Goal: Contribute content: Contribute content

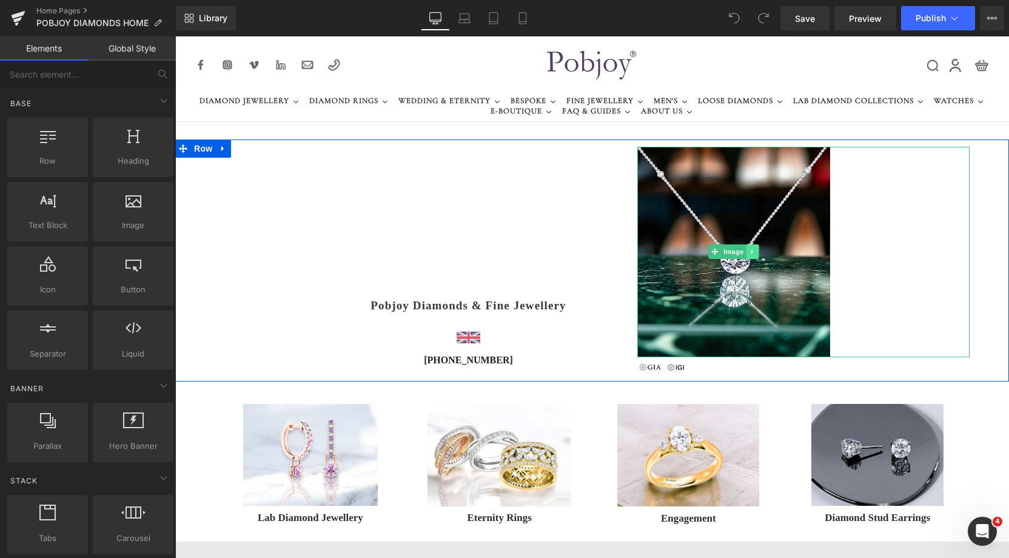
click at [749, 252] on icon at bounding box center [752, 251] width 7 height 7
click at [730, 253] on icon at bounding box center [733, 252] width 7 height 7
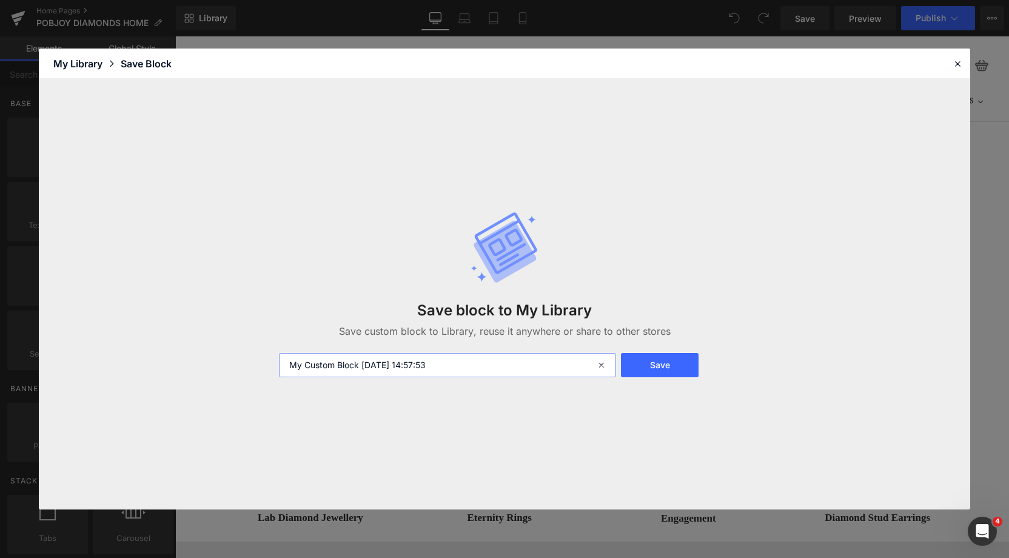
click at [457, 366] on input "My Custom Block 2025-08-17 14:57:53" at bounding box center [447, 365] width 337 height 24
drag, startPoint x: 456, startPoint y: 366, endPoint x: 267, endPoint y: 367, distance: 188.6
click at [267, 367] on div "Save block to My Library Save custom block to Library, reuse it anywhere or sha…" at bounding box center [504, 294] width 931 height 431
type input "diamondpendantRBC"
click at [631, 359] on button "Save" at bounding box center [660, 365] width 78 height 24
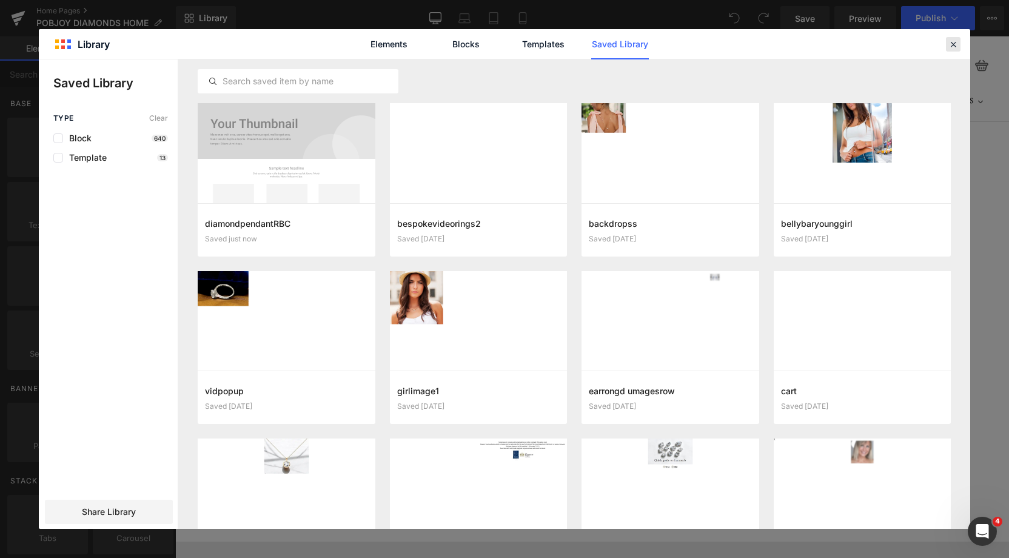
click at [956, 47] on icon at bounding box center [953, 44] width 11 height 11
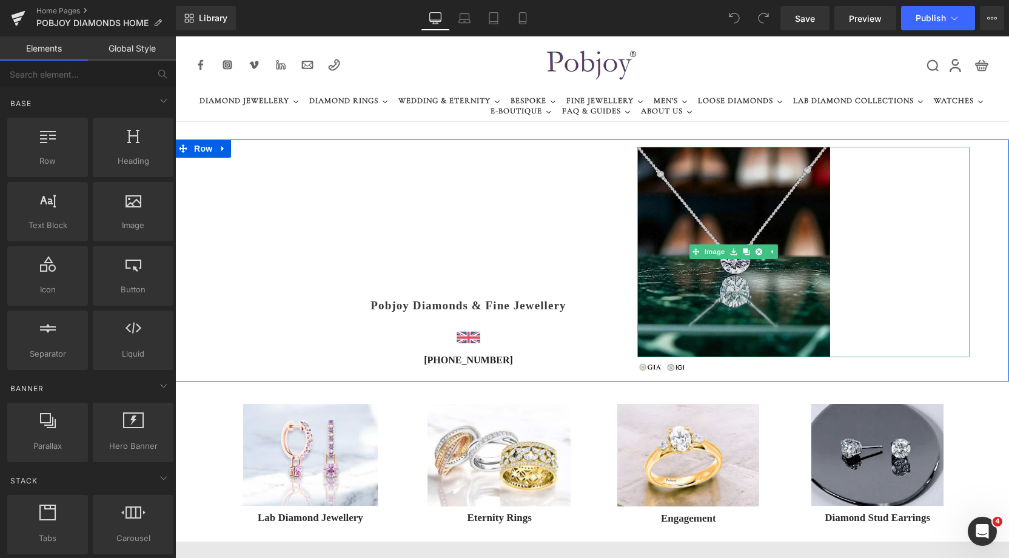
click at [711, 174] on img at bounding box center [733, 252] width 193 height 210
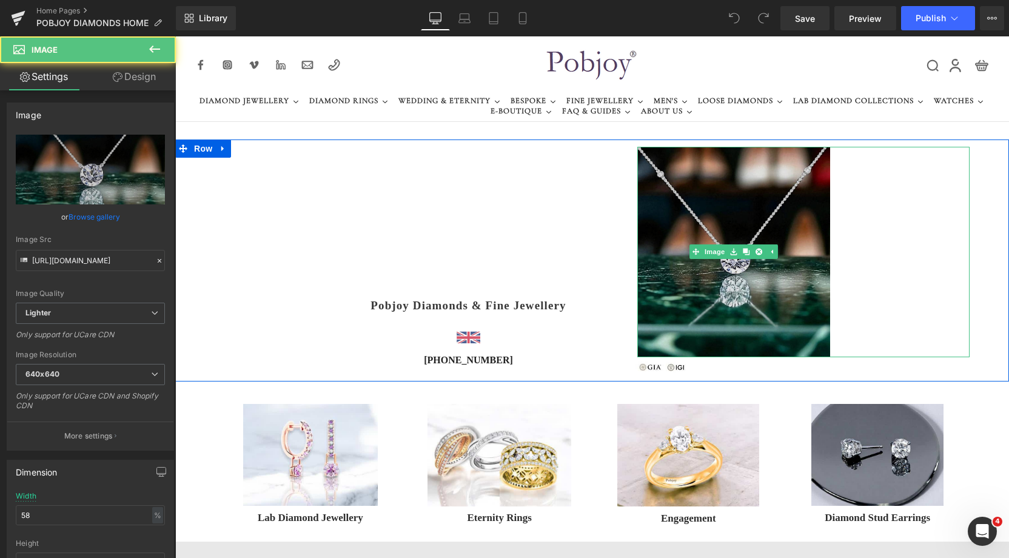
click at [645, 189] on img at bounding box center [733, 252] width 193 height 210
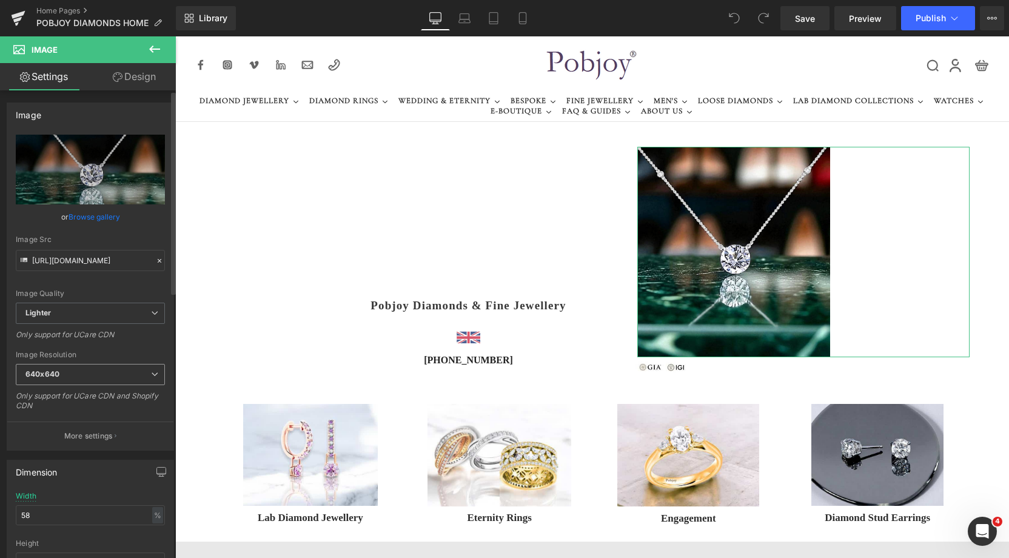
click at [52, 377] on b "640x640" at bounding box center [42, 373] width 34 height 9
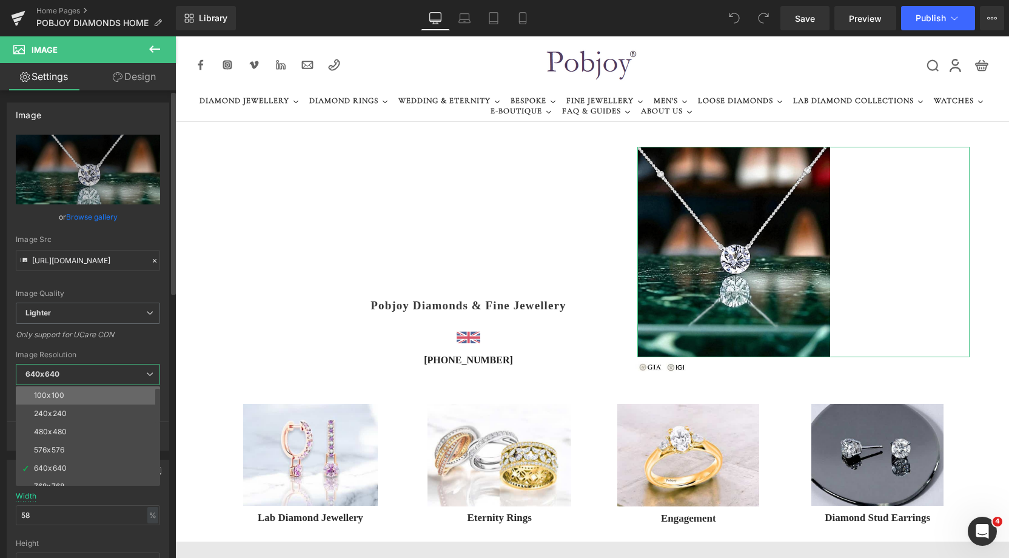
click at [52, 394] on div "100x100" at bounding box center [49, 395] width 30 height 8
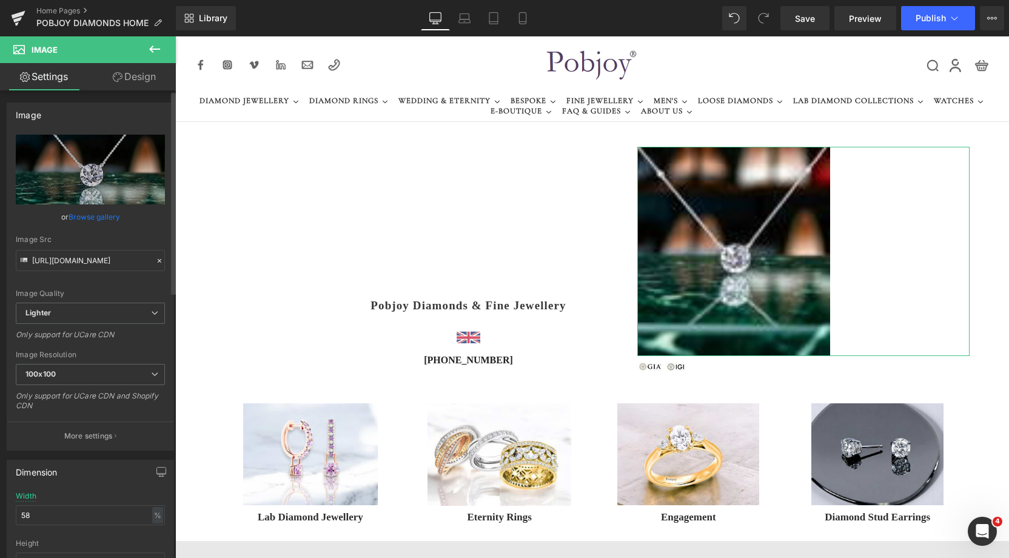
type input "[URL][DOMAIN_NAME]"
click at [92, 179] on link "Replace Image" at bounding box center [90, 170] width 149 height 70
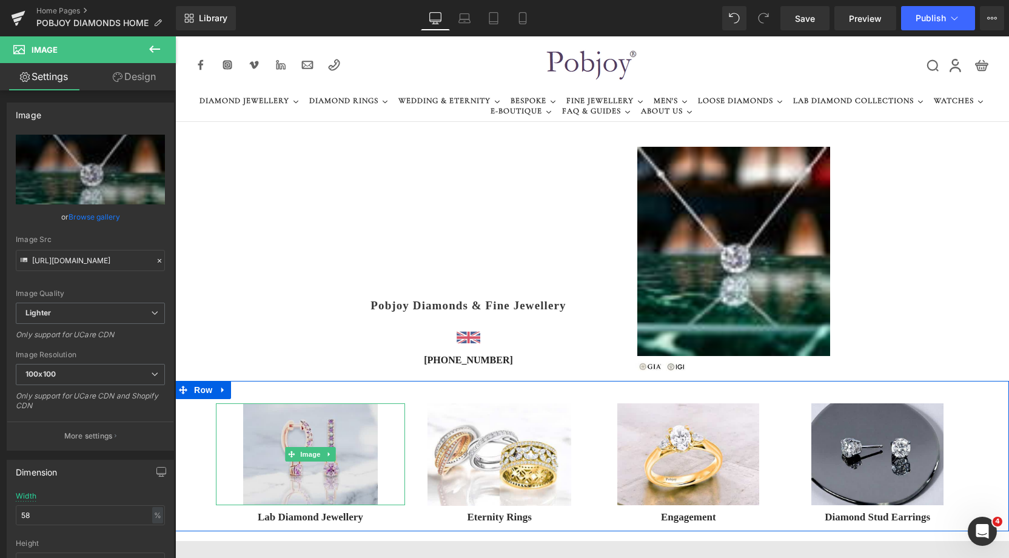
click at [340, 427] on img at bounding box center [310, 453] width 134 height 101
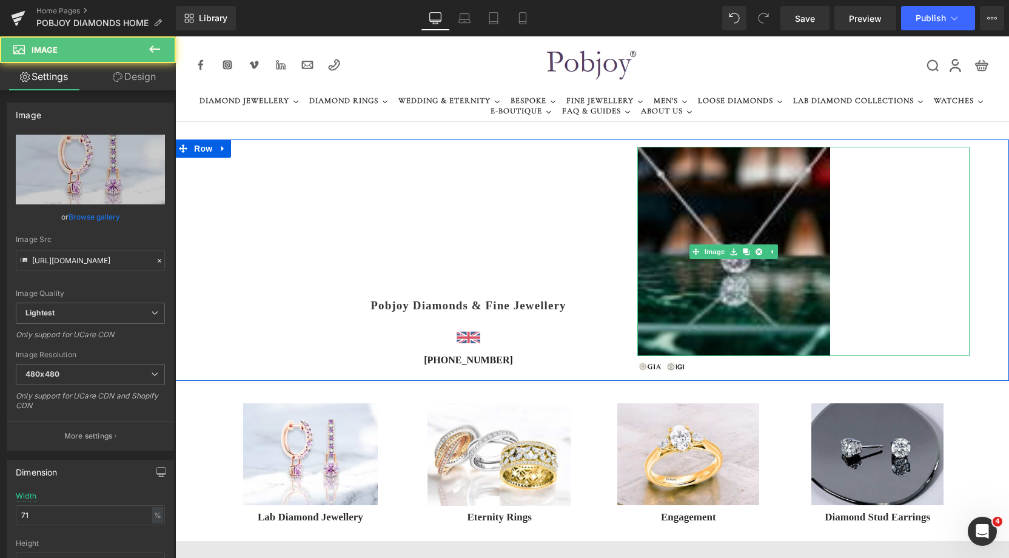
click at [682, 215] on img at bounding box center [733, 251] width 193 height 209
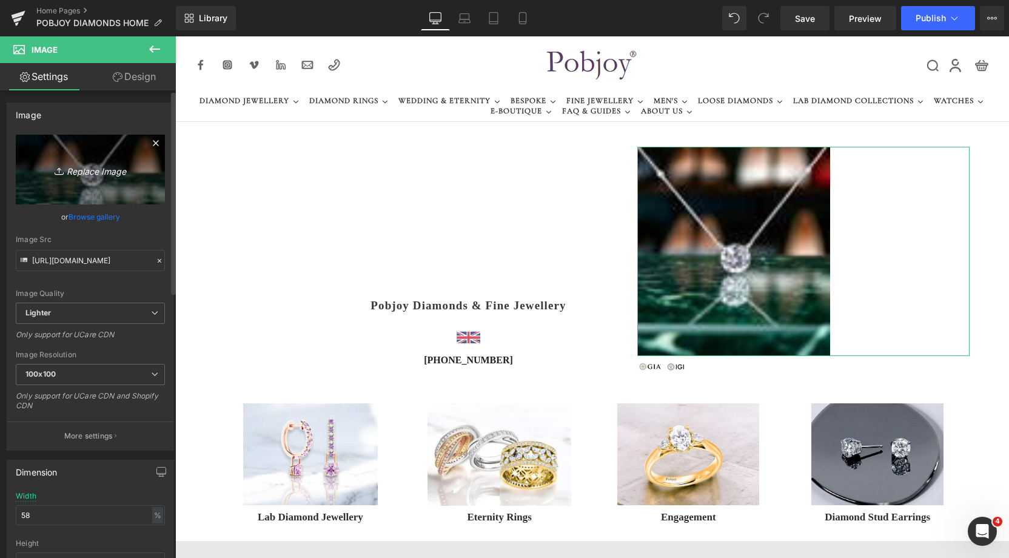
click at [60, 173] on icon at bounding box center [59, 173] width 8 height 2
click at [99, 182] on link "Replace Image" at bounding box center [90, 170] width 149 height 70
type input "C:\fakepath\New Template-Photoroom - 2025-08-17T144947.256.png"
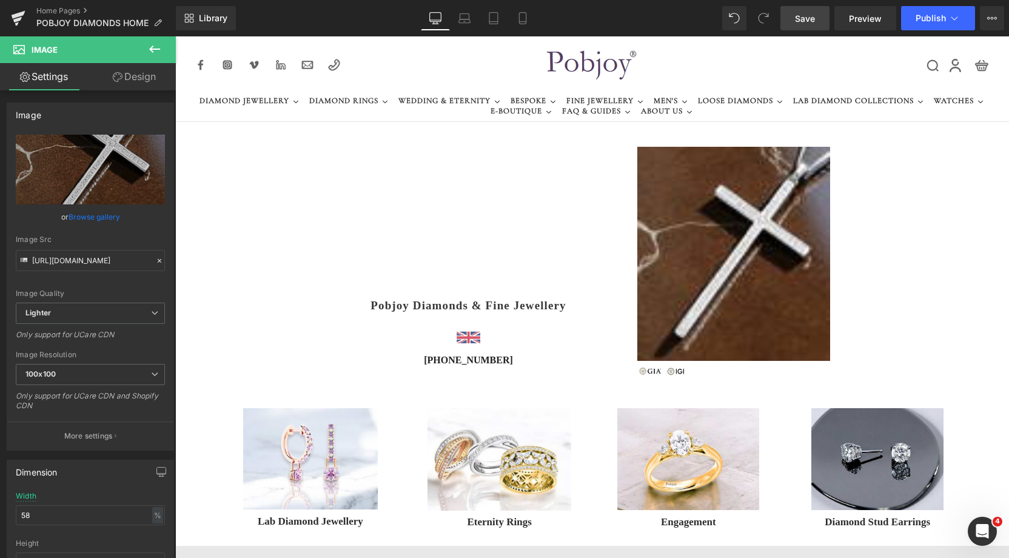
type input "https://ucarecdn.com/362f2a4c-fc36-4676-8eeb-8618b491e40f/-/format/auto/-/previ…"
drag, startPoint x: 46, startPoint y: 509, endPoint x: 30, endPoint y: 512, distance: 16.6
click at [30, 512] on input "58" at bounding box center [90, 515] width 149 height 20
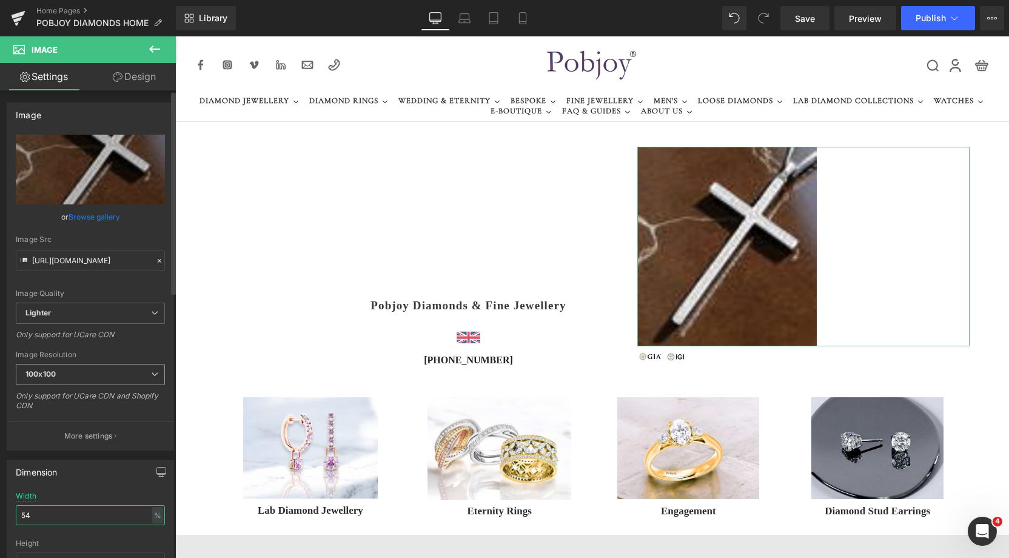
type input "54"
click at [71, 381] on span "100x100" at bounding box center [90, 374] width 149 height 21
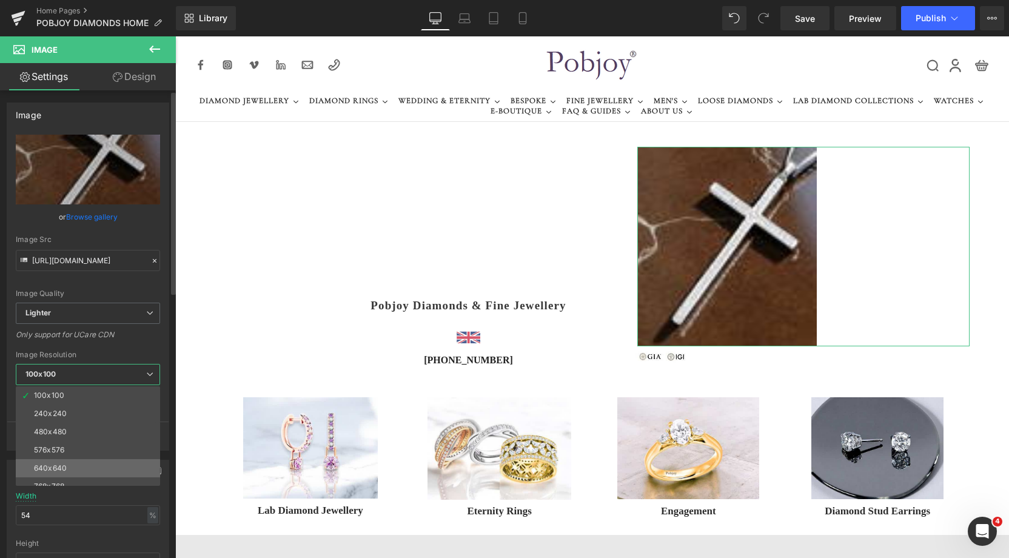
click at [48, 464] on div "640x640" at bounding box center [50, 468] width 33 height 8
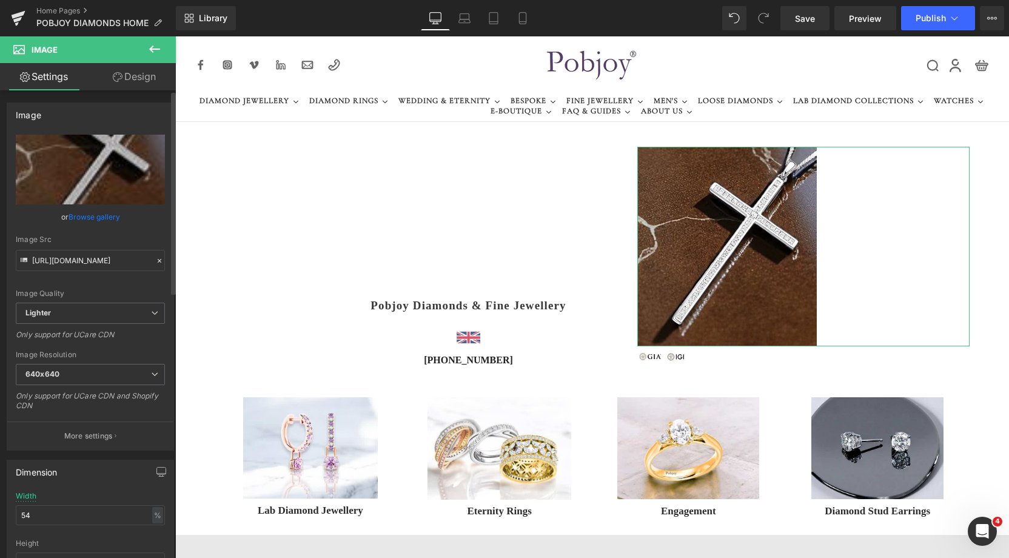
type input "https://ucarecdn.com/362f2a4c-fc36-4676-8eeb-8618b491e40f/-/format/auto/-/previ…"
click at [534, 16] on link "Mobile" at bounding box center [522, 18] width 29 height 24
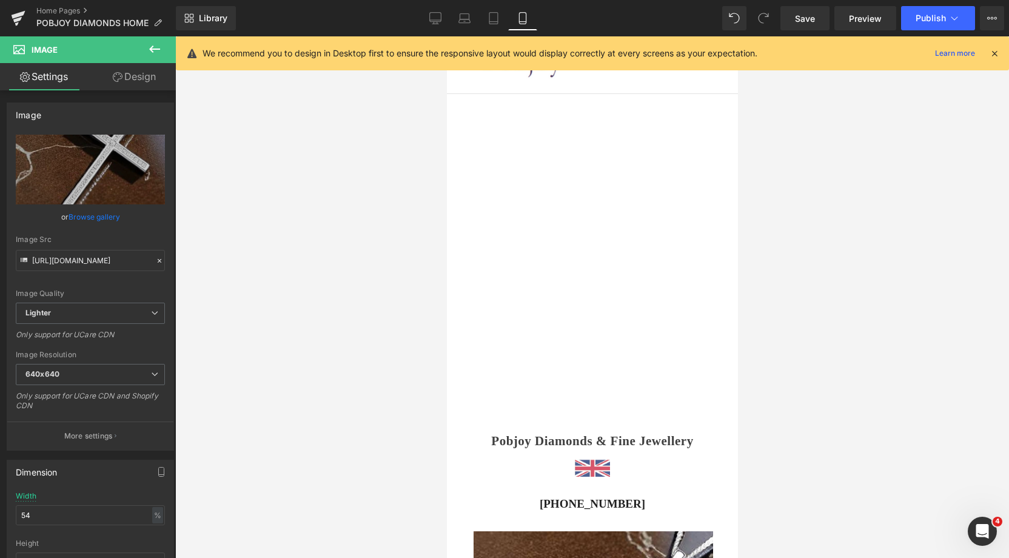
type input "83"
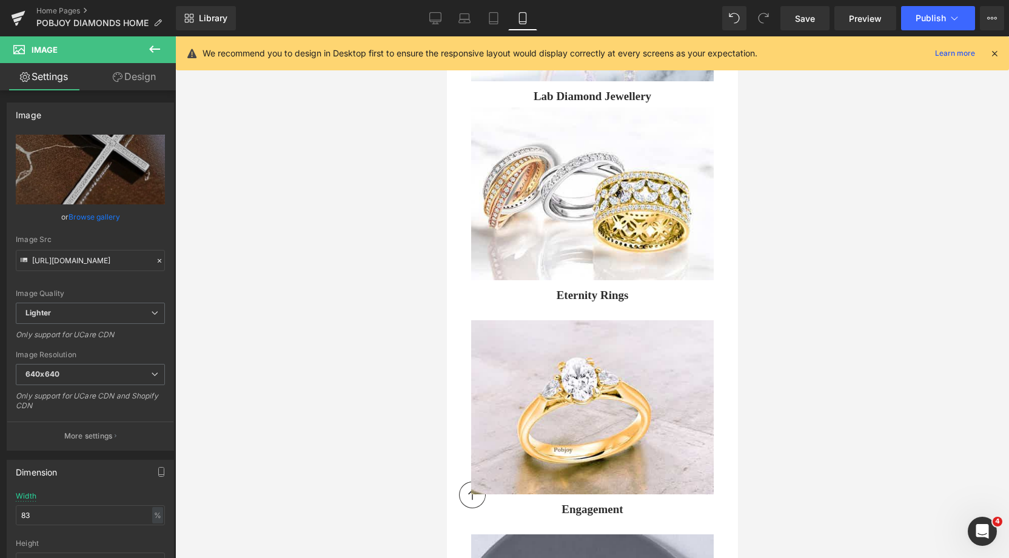
scroll to position [1065, 0]
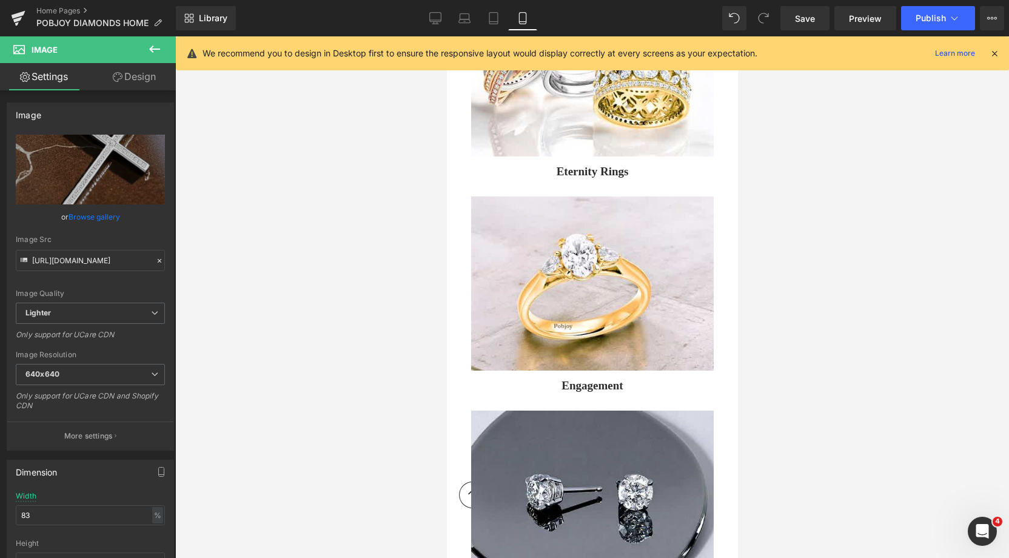
drag, startPoint x: 732, startPoint y: 87, endPoint x: 980, endPoint y: 36, distance: 253.6
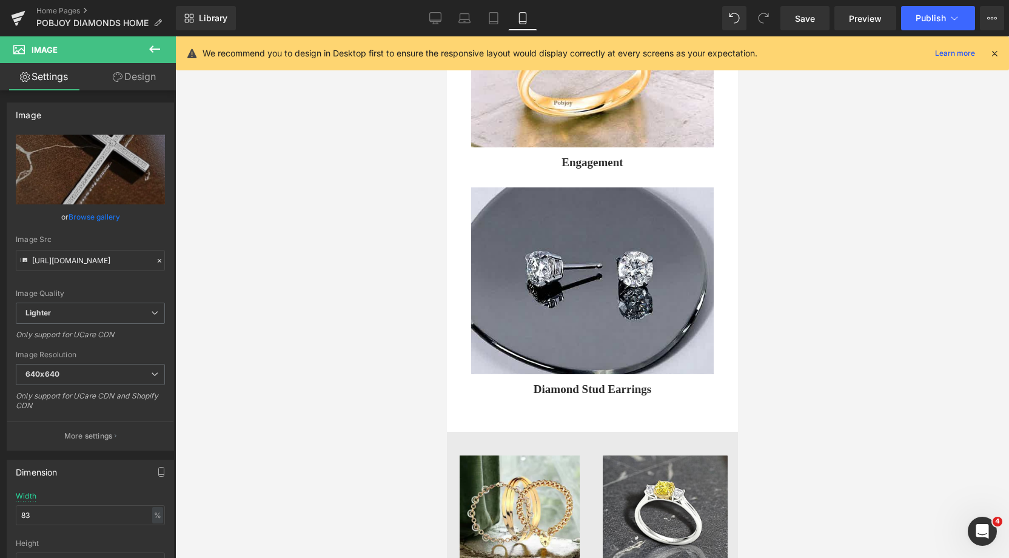
scroll to position [1543, 0]
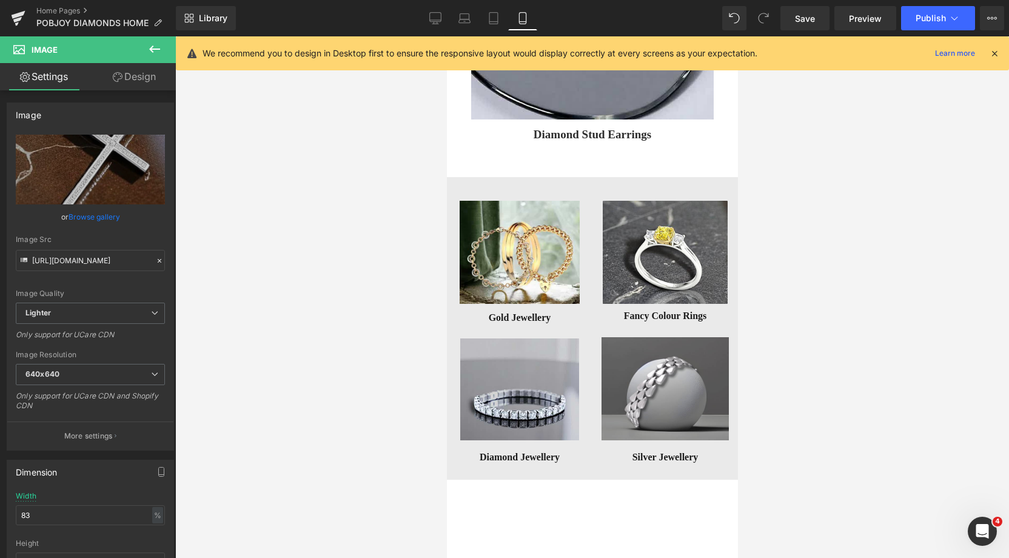
drag, startPoint x: 733, startPoint y: 157, endPoint x: 891, endPoint y: 36, distance: 198.5
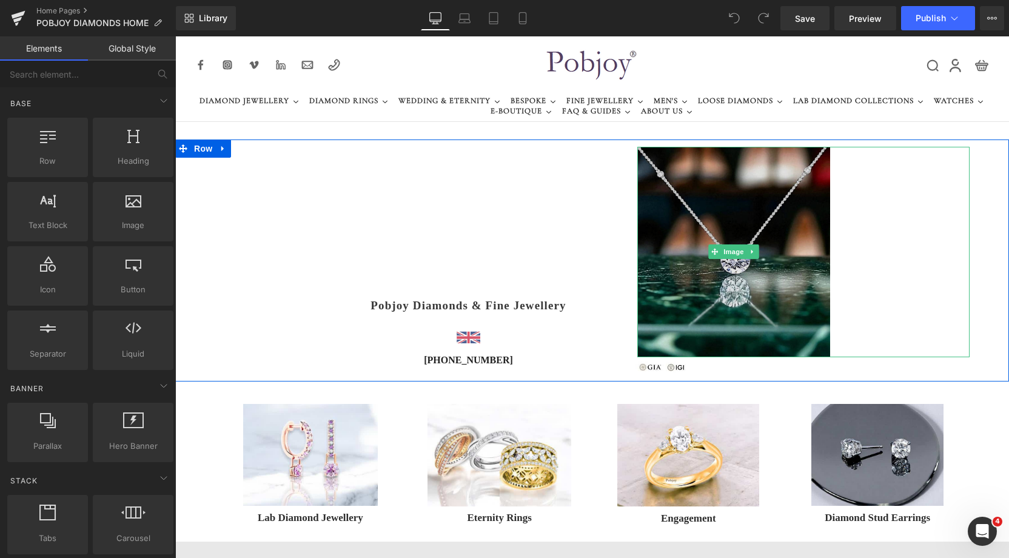
drag, startPoint x: 671, startPoint y: 171, endPoint x: 312, endPoint y: 193, distance: 359.7
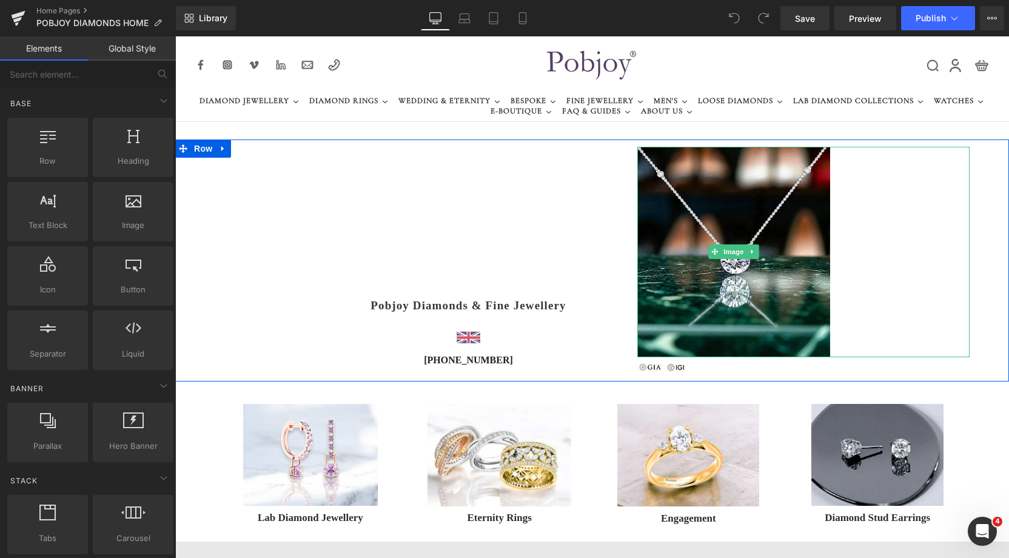
click at [671, 171] on img at bounding box center [733, 252] width 193 height 210
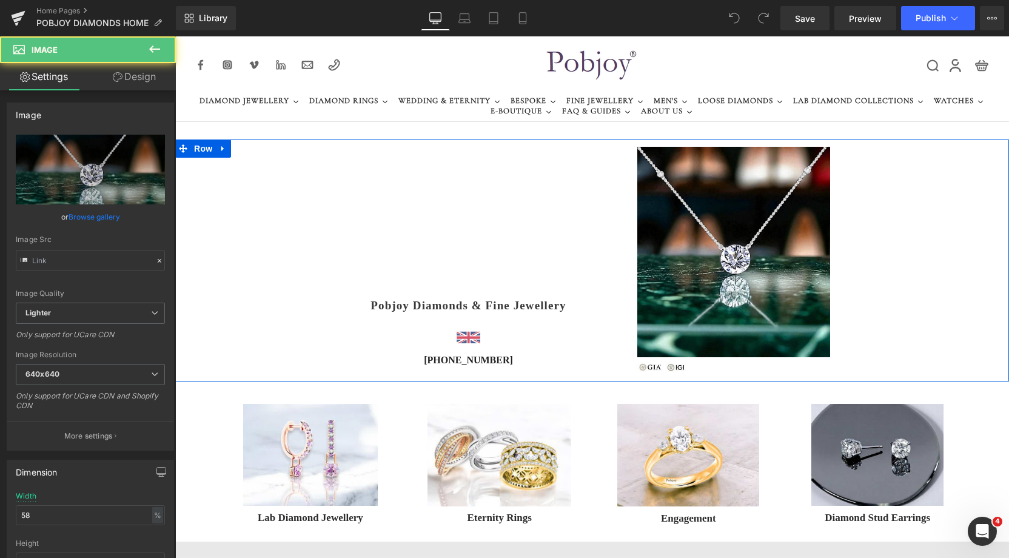
type input "[URL][DOMAIN_NAME]"
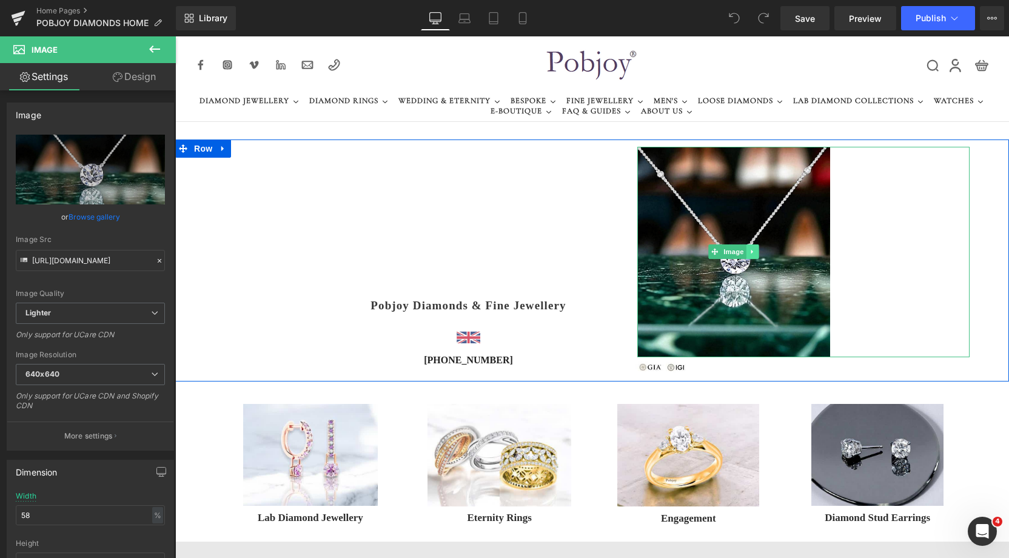
click at [750, 253] on icon at bounding box center [752, 251] width 7 height 7
click at [731, 253] on icon at bounding box center [733, 251] width 7 height 7
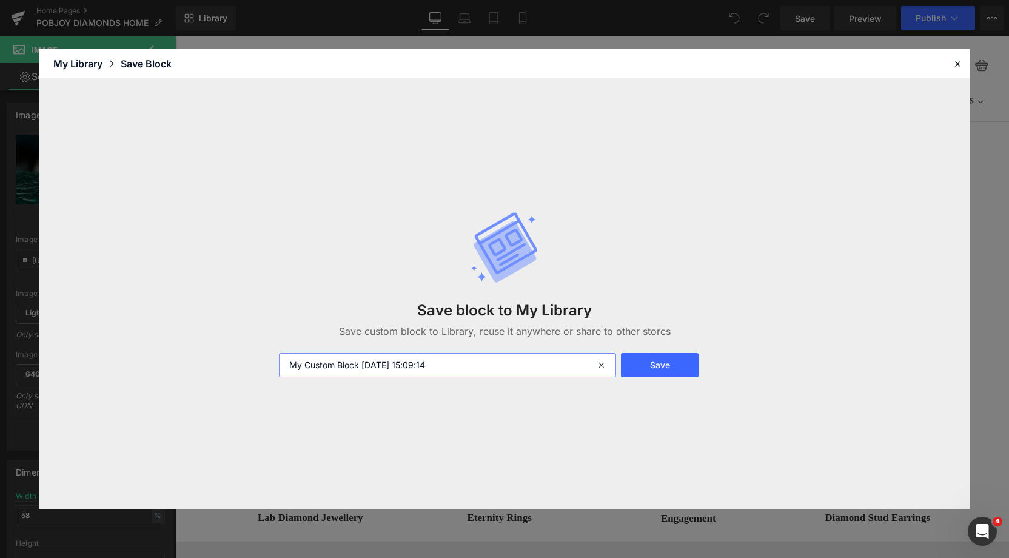
drag, startPoint x: 455, startPoint y: 361, endPoint x: 252, endPoint y: 362, distance: 203.7
click at [252, 362] on div "Save block to My Library Save custom block to Library, reuse it anywhere or sha…" at bounding box center [504, 294] width 931 height 431
type input "solitarpendrbc"
click at [657, 360] on button "Save" at bounding box center [660, 365] width 78 height 24
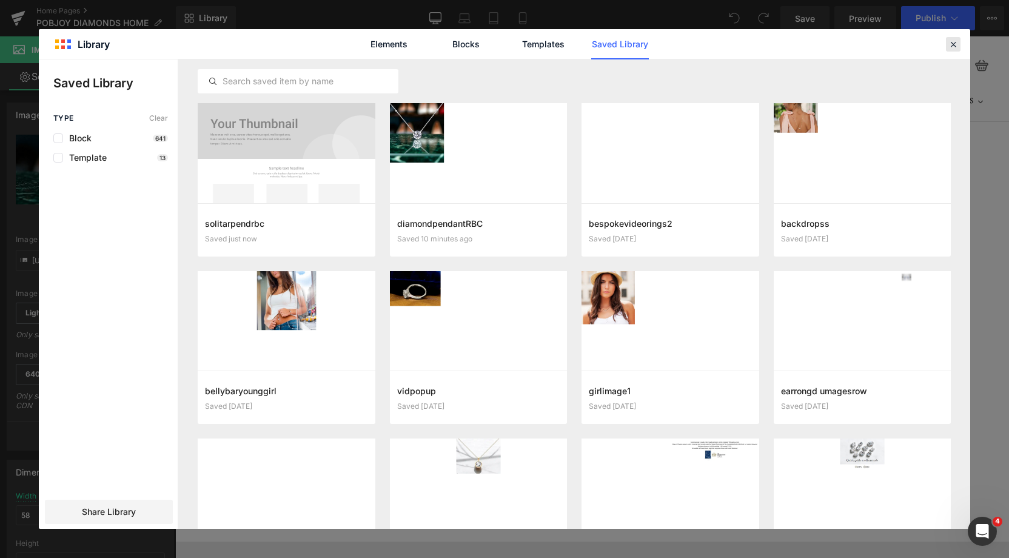
click at [950, 41] on icon at bounding box center [953, 44] width 11 height 11
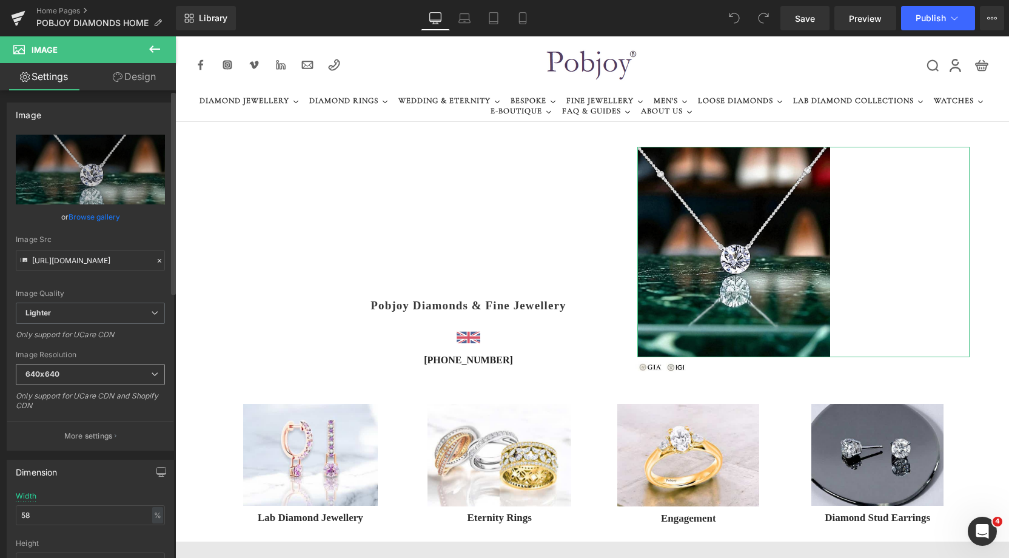
click at [54, 377] on span "640x640" at bounding box center [90, 374] width 149 height 21
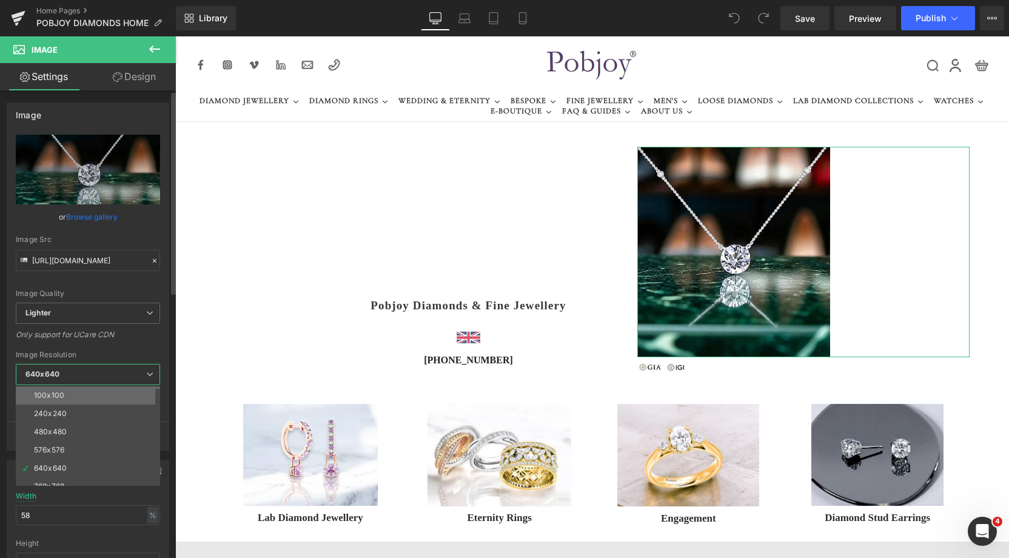
click at [51, 391] on div "100x100" at bounding box center [49, 395] width 30 height 8
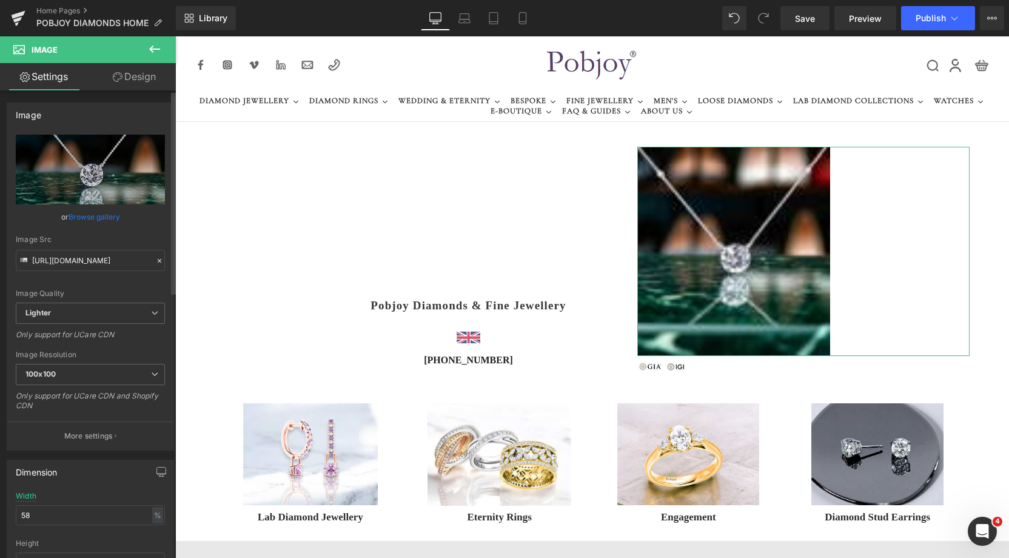
type input "[URL][DOMAIN_NAME]"
click at [103, 202] on link "Replace Image" at bounding box center [90, 170] width 149 height 70
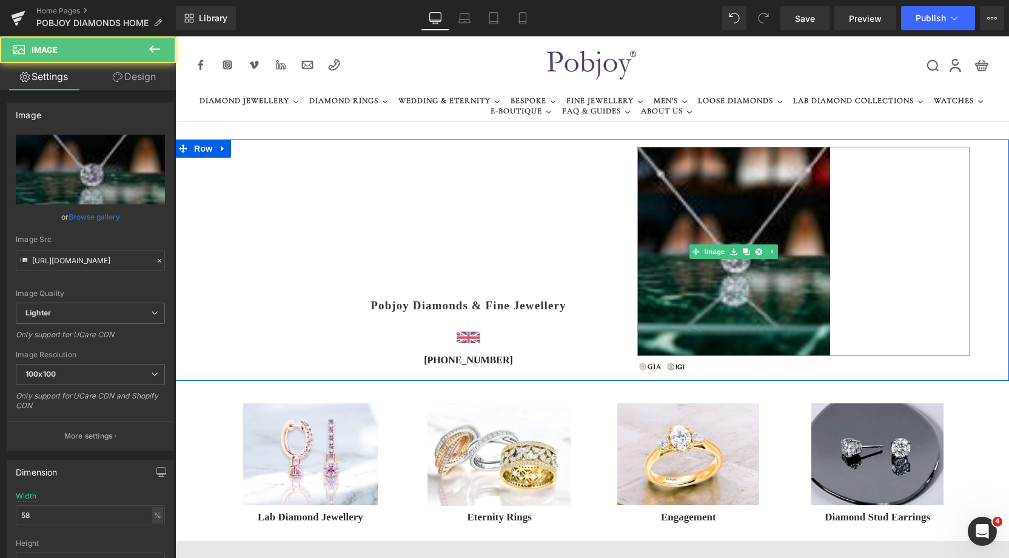
click at [685, 170] on img at bounding box center [733, 251] width 193 height 209
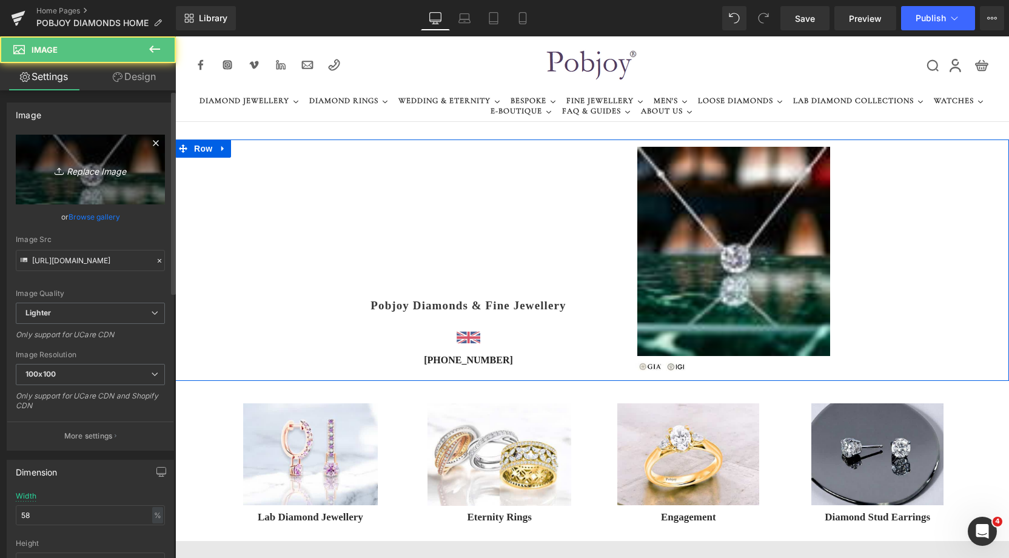
click at [93, 172] on icon "Replace Image" at bounding box center [90, 169] width 97 height 15
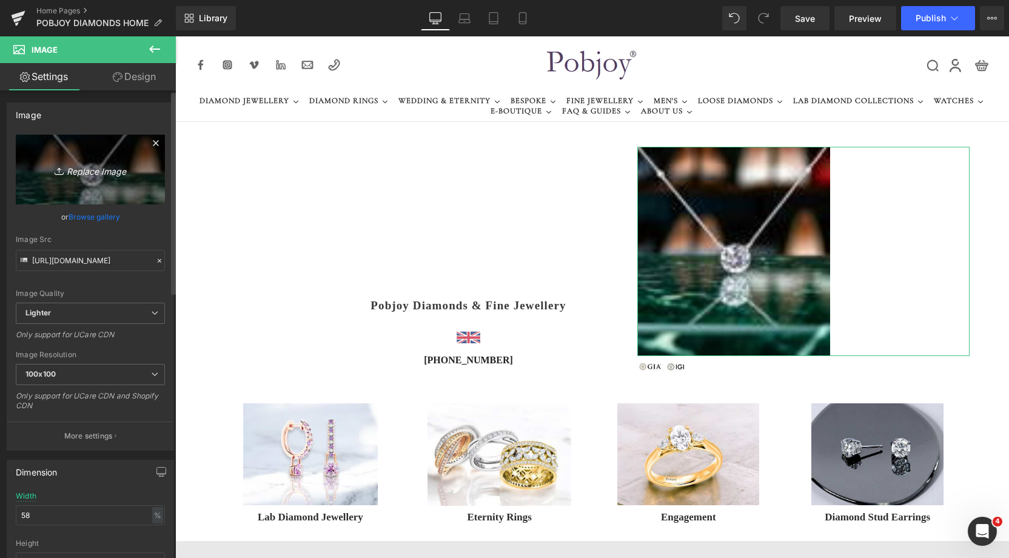
type input "C:\fakepath\New Template-Photoroom - 2025-08-17T144947.256.png"
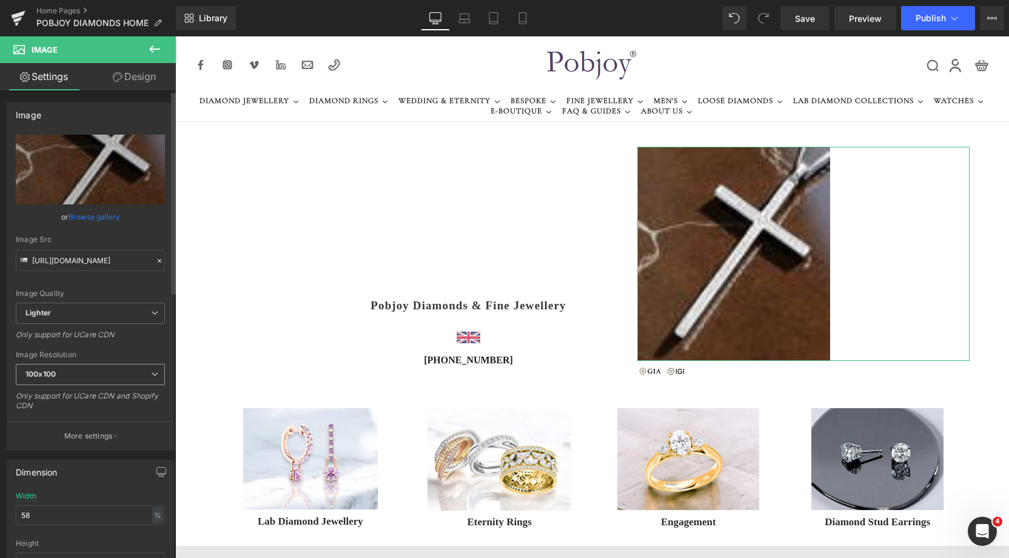
click at [88, 373] on span "100x100" at bounding box center [90, 374] width 149 height 21
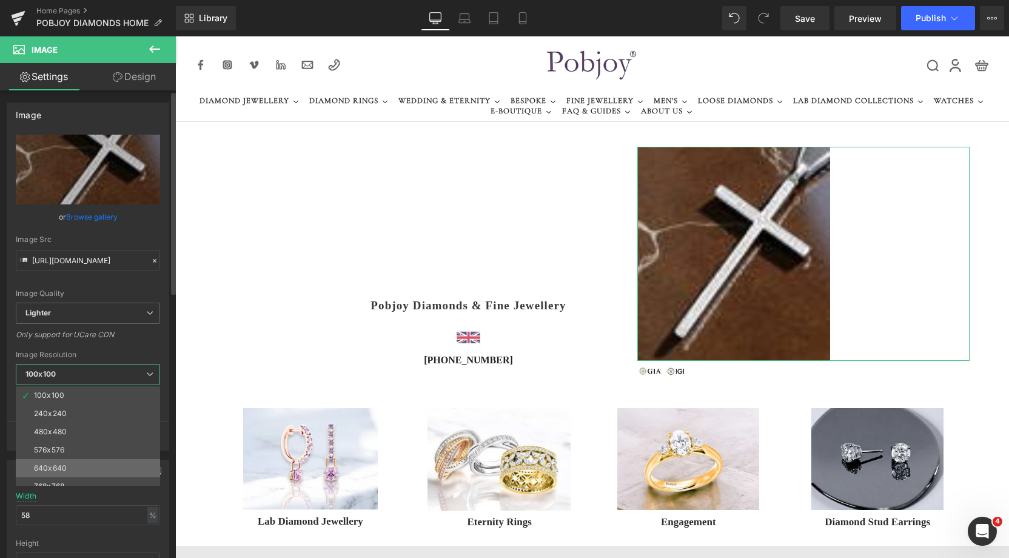
click at [68, 461] on li "640x640" at bounding box center [91, 468] width 150 height 18
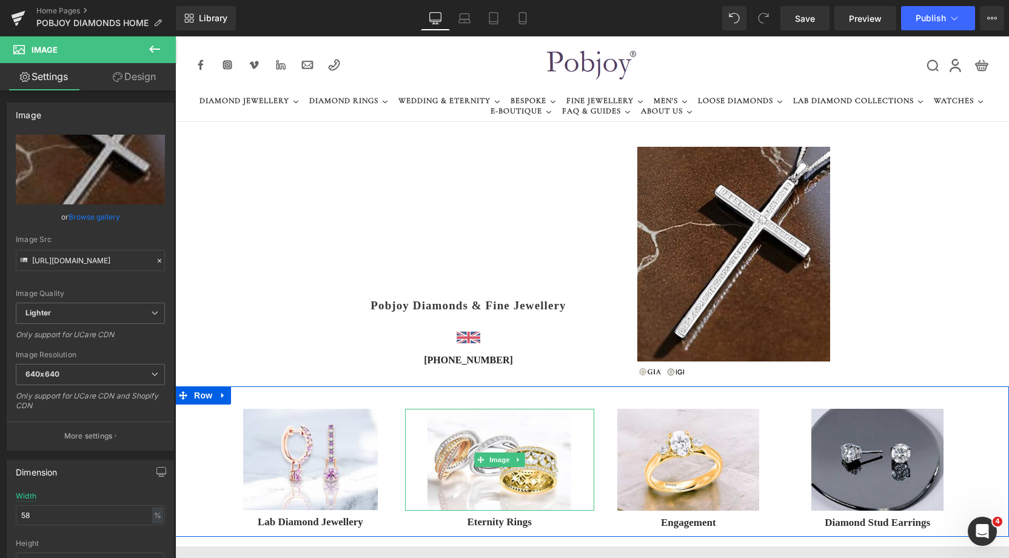
type input "[URL][DOMAIN_NAME]"
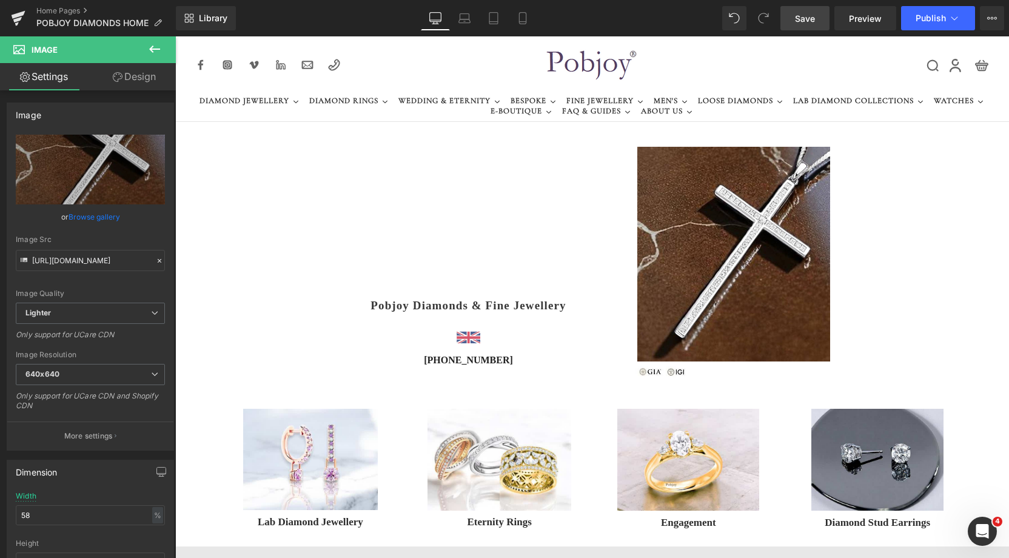
click at [798, 20] on span "Save" at bounding box center [805, 18] width 20 height 13
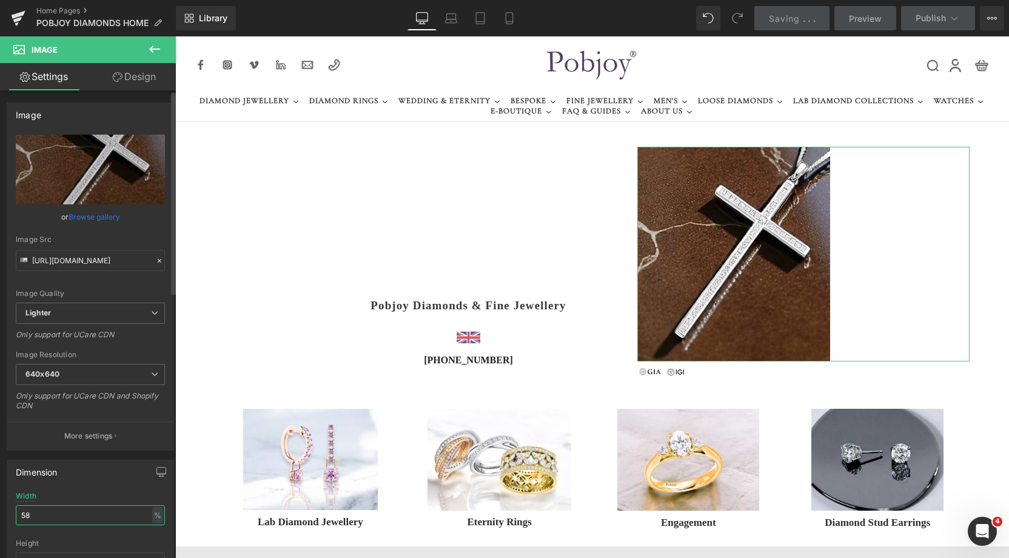
drag, startPoint x: 35, startPoint y: 515, endPoint x: 1, endPoint y: 520, distance: 34.3
click at [12, 518] on div "58% Width 58 % % px auto Height auto 0 Circle Image" at bounding box center [90, 552] width 166 height 121
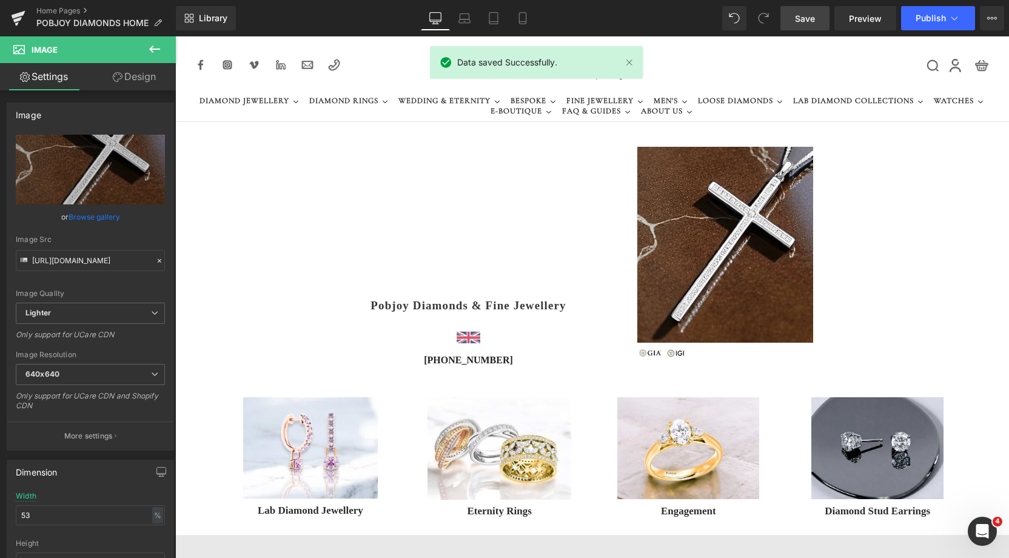
click at [808, 19] on span "Save" at bounding box center [805, 18] width 20 height 13
click at [866, 19] on span "Preview" at bounding box center [865, 18] width 33 height 13
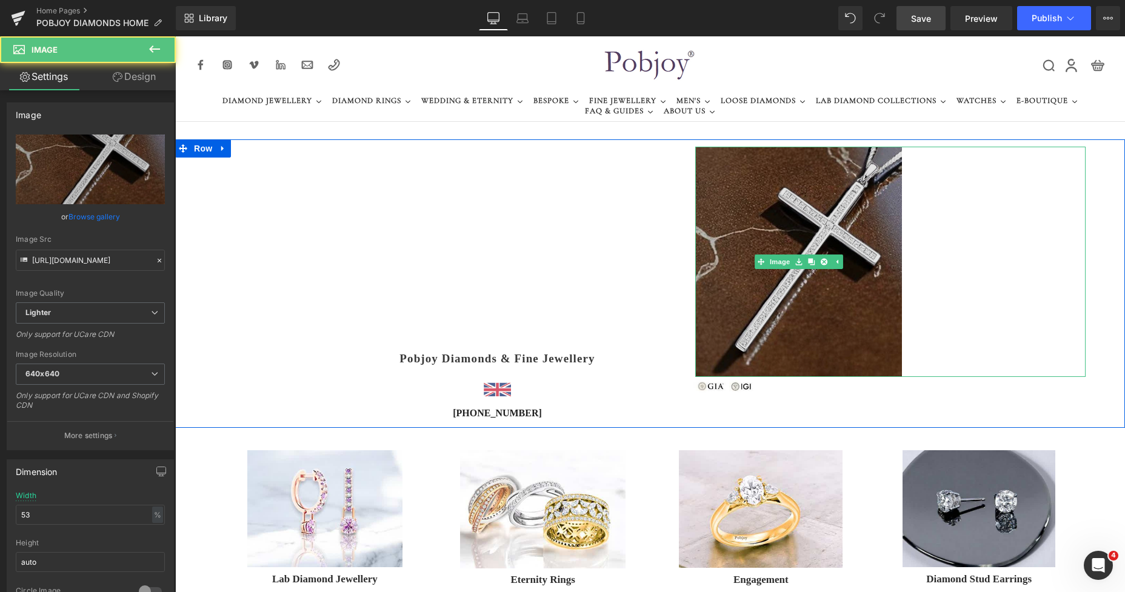
click at [729, 199] on img at bounding box center [798, 262] width 207 height 230
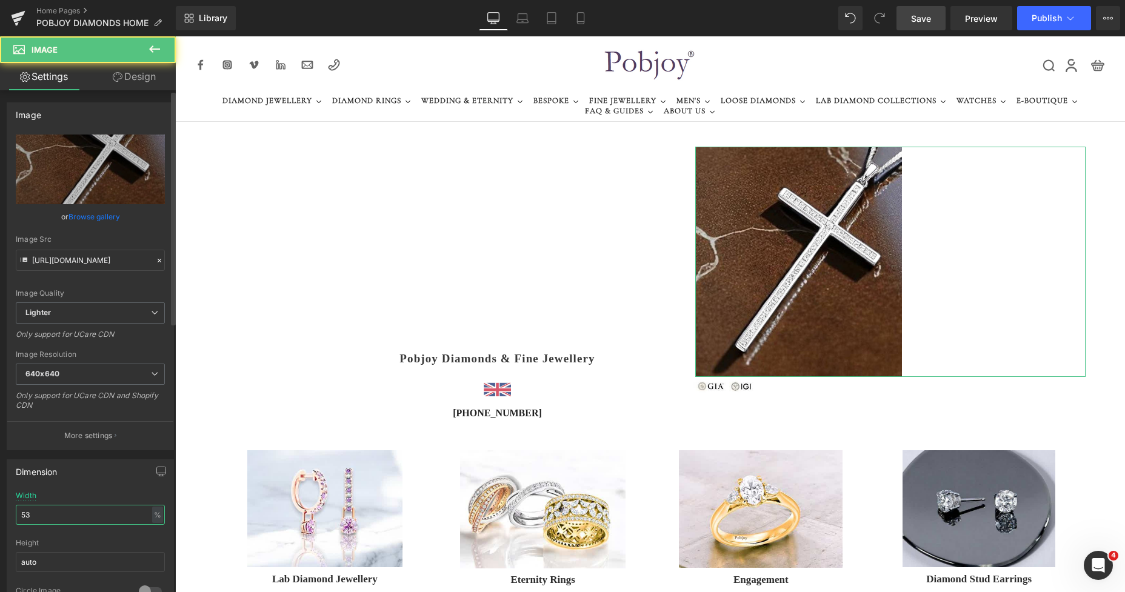
click at [40, 511] on input "53" at bounding box center [90, 515] width 149 height 20
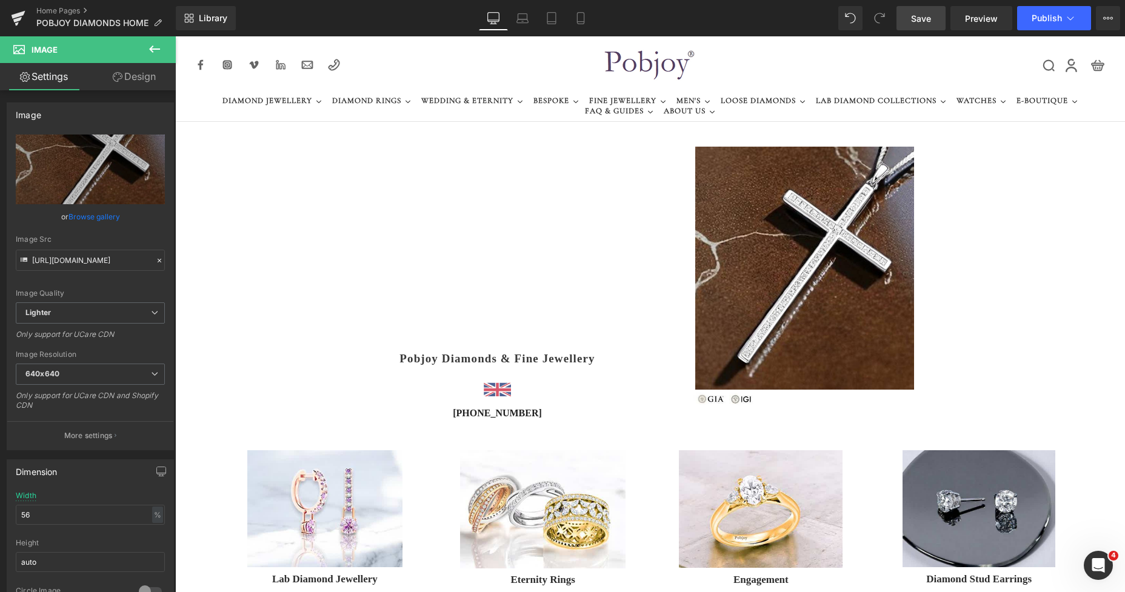
click at [925, 19] on span "Save" at bounding box center [921, 18] width 20 height 13
click at [564, 18] on div "Desktop Laptop Tablet Mobile" at bounding box center [537, 18] width 116 height 24
click at [583, 22] on icon at bounding box center [580, 22] width 7 height 0
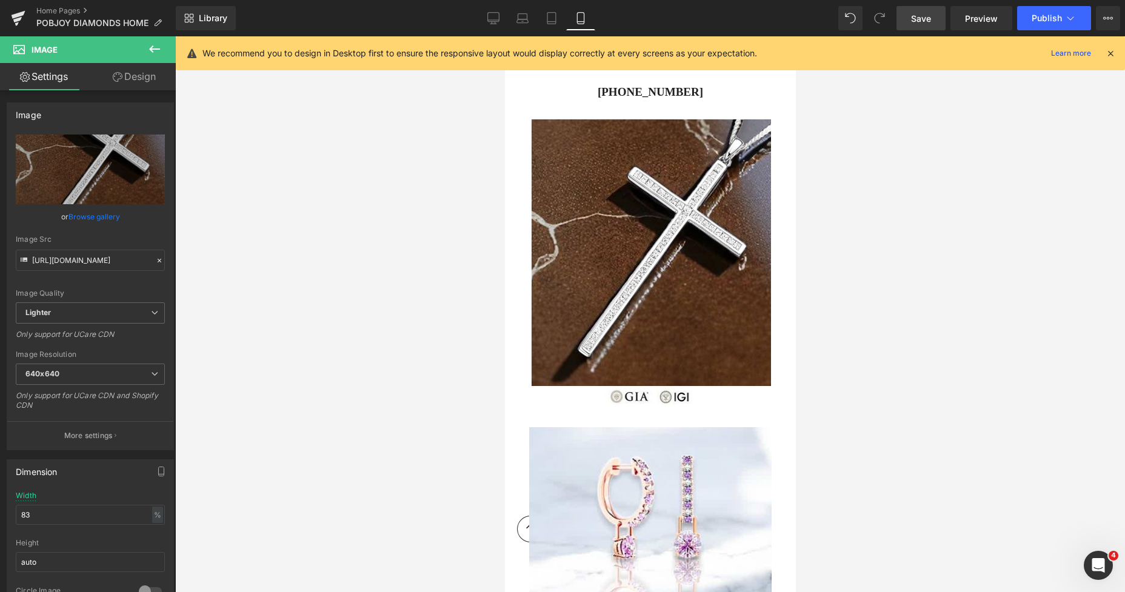
scroll to position [434, 0]
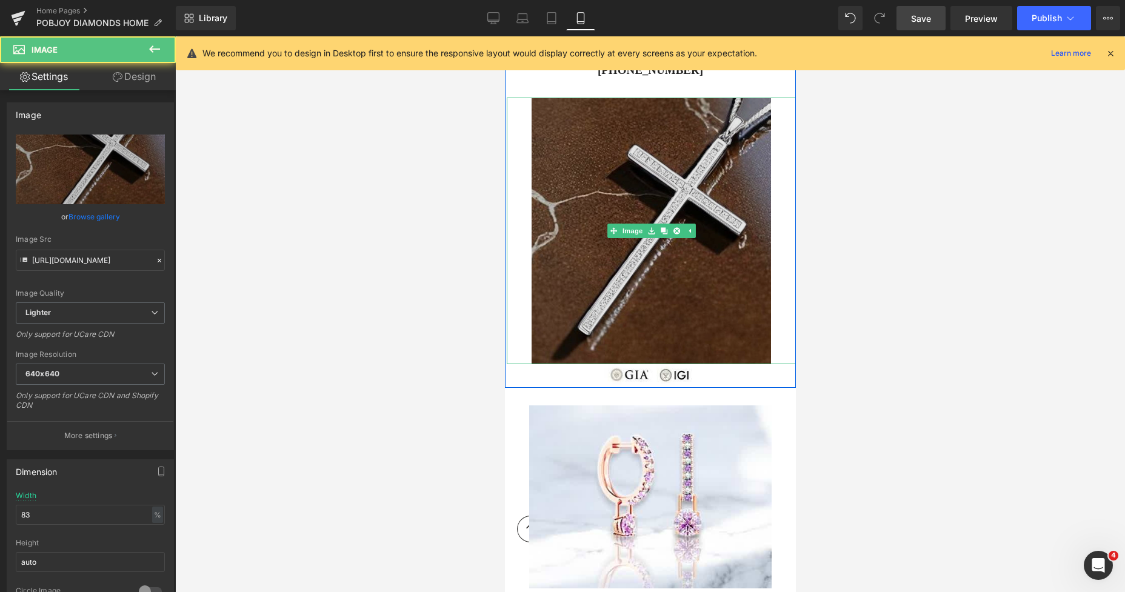
click at [614, 153] on img at bounding box center [651, 231] width 240 height 267
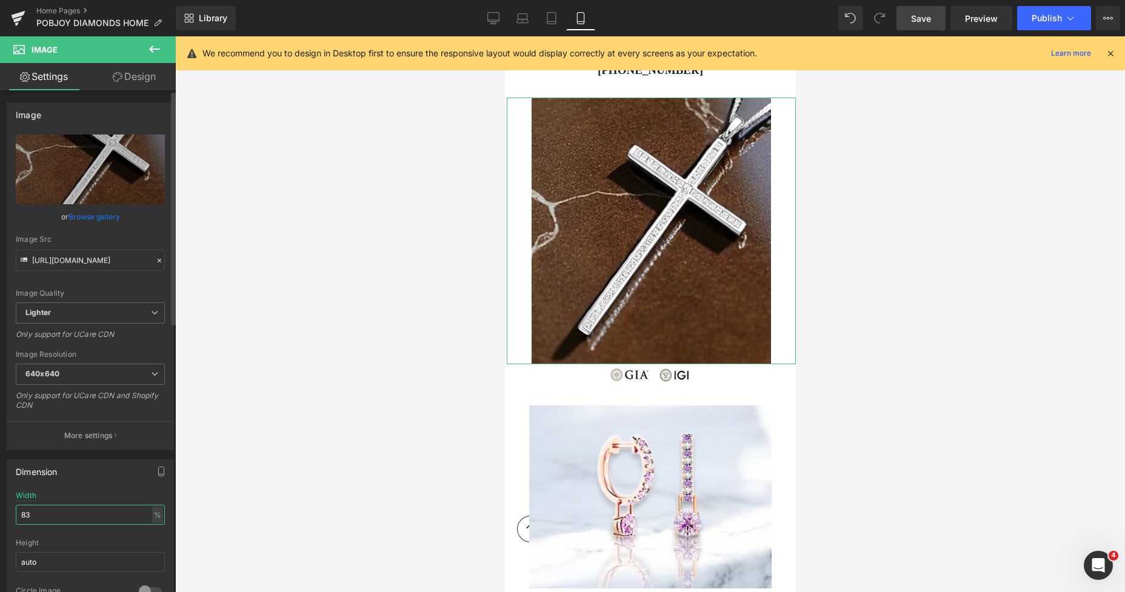
click at [39, 515] on input "83" at bounding box center [90, 515] width 149 height 20
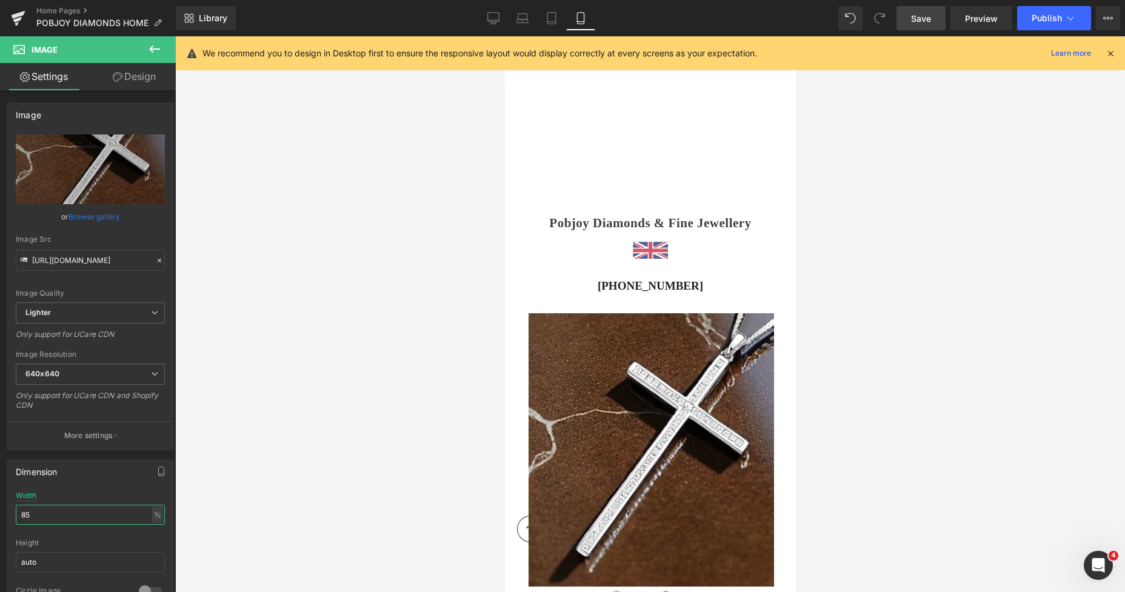
scroll to position [50, 0]
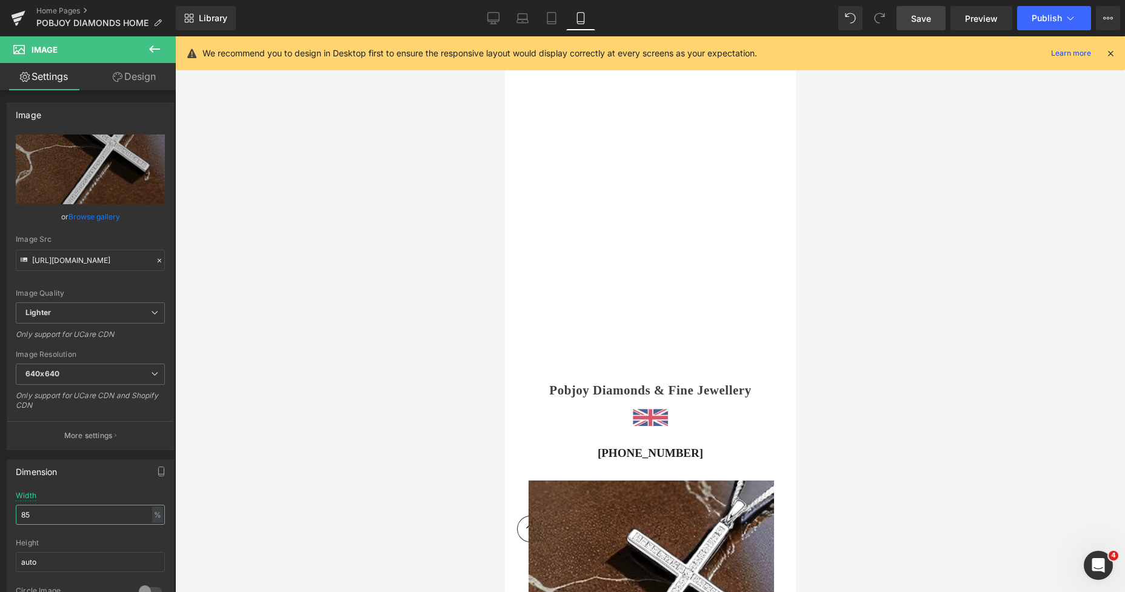
drag, startPoint x: 790, startPoint y: 99, endPoint x: 1116, endPoint y: 66, distance: 327.9
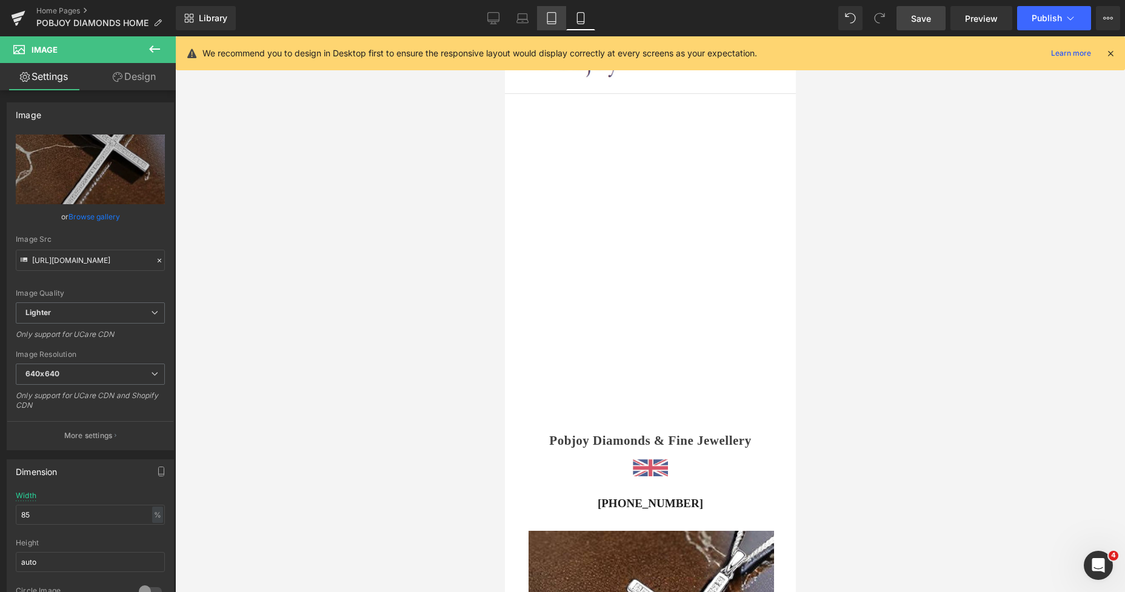
click at [556, 18] on icon at bounding box center [552, 19] width 8 height 12
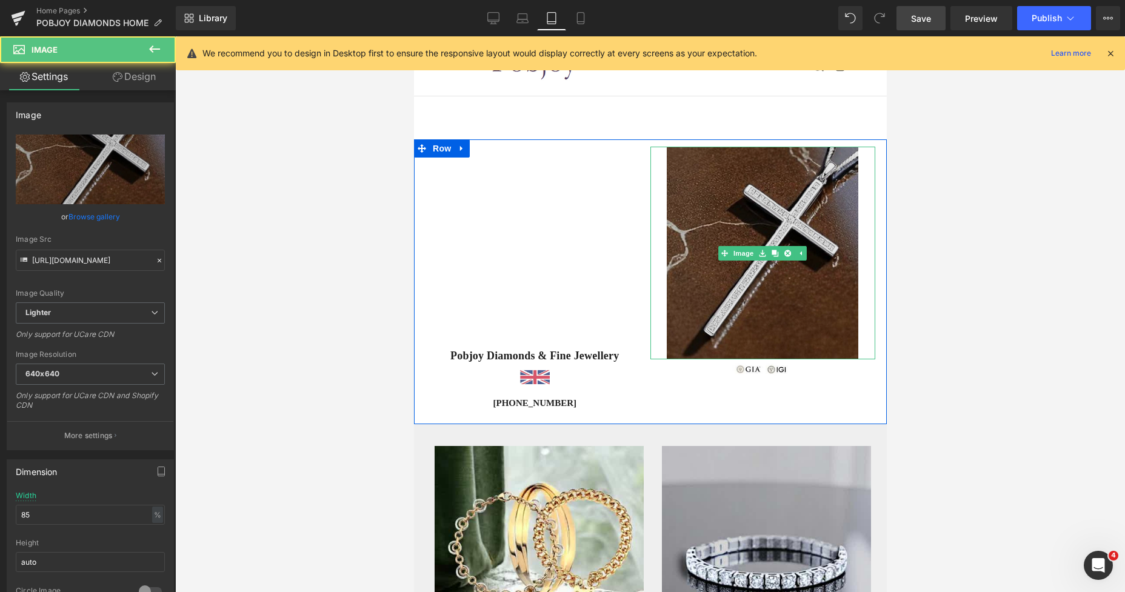
click at [681, 160] on img at bounding box center [762, 253] width 192 height 213
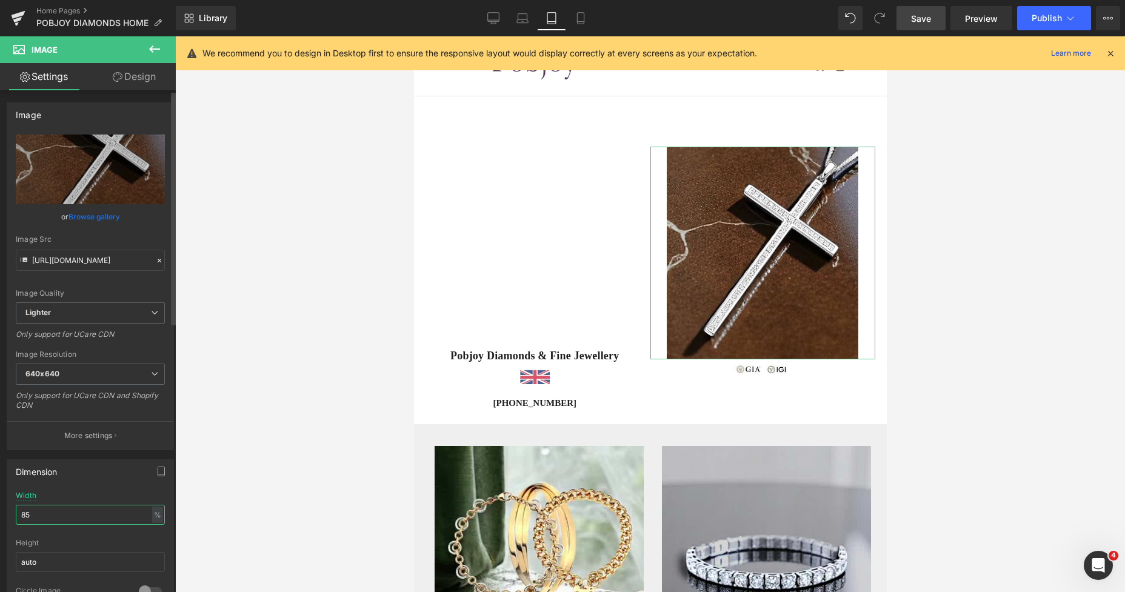
drag, startPoint x: 42, startPoint y: 515, endPoint x: 0, endPoint y: 515, distance: 41.8
click at [8, 516] on div "85% Width 85 % % px auto Height auto 0 Circle Image" at bounding box center [90, 552] width 166 height 121
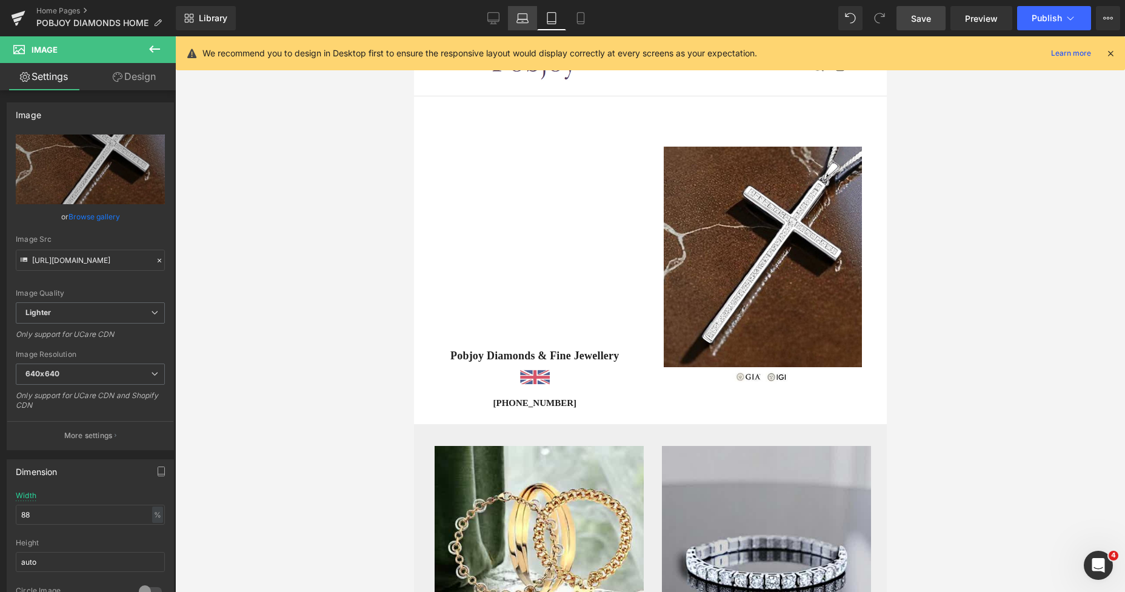
click at [520, 22] on icon at bounding box center [523, 18] width 12 height 12
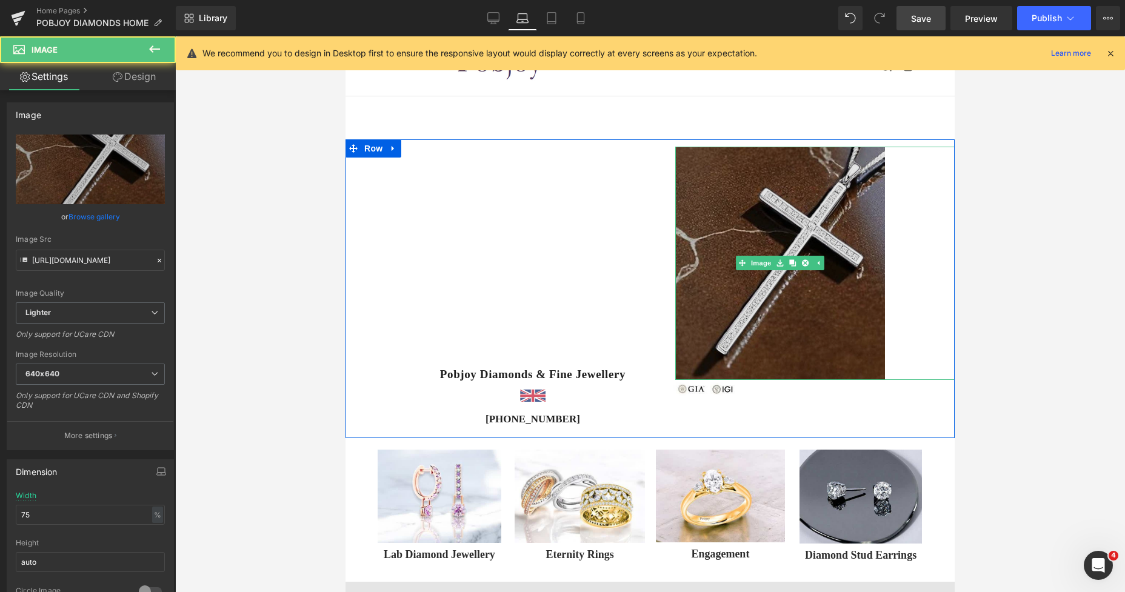
click at [754, 240] on img at bounding box center [780, 263] width 210 height 233
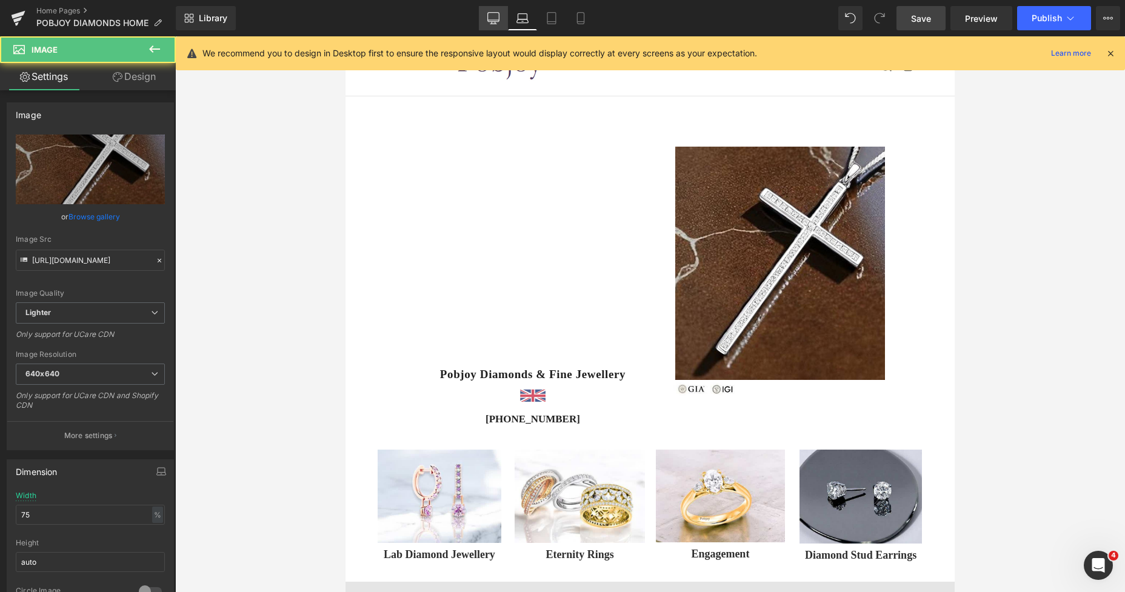
click at [489, 23] on icon at bounding box center [494, 18] width 12 height 12
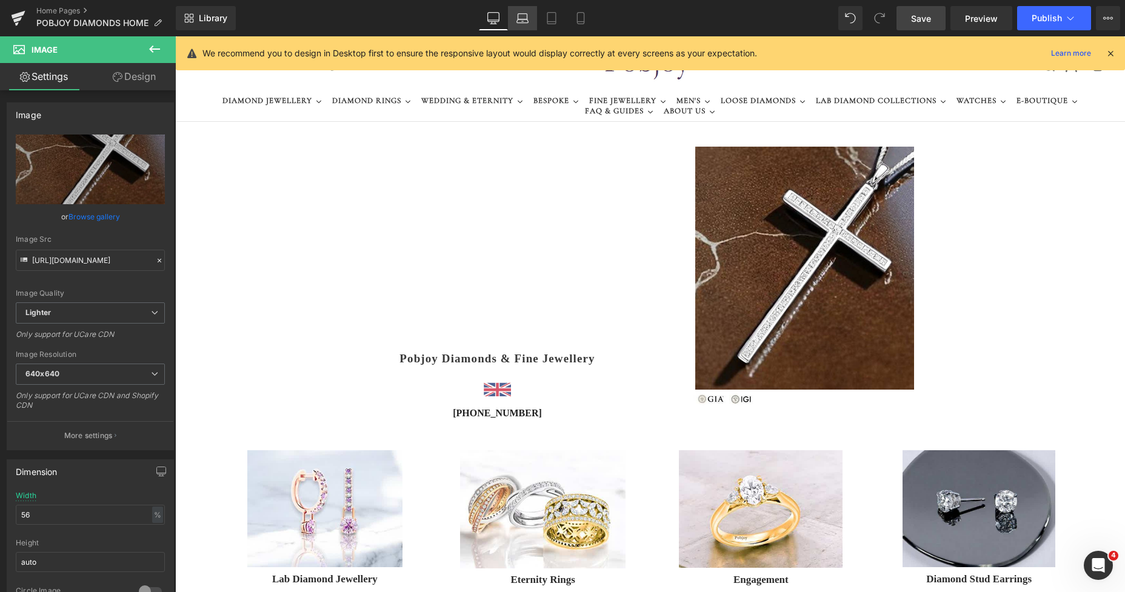
click at [522, 21] on icon at bounding box center [523, 18] width 12 height 12
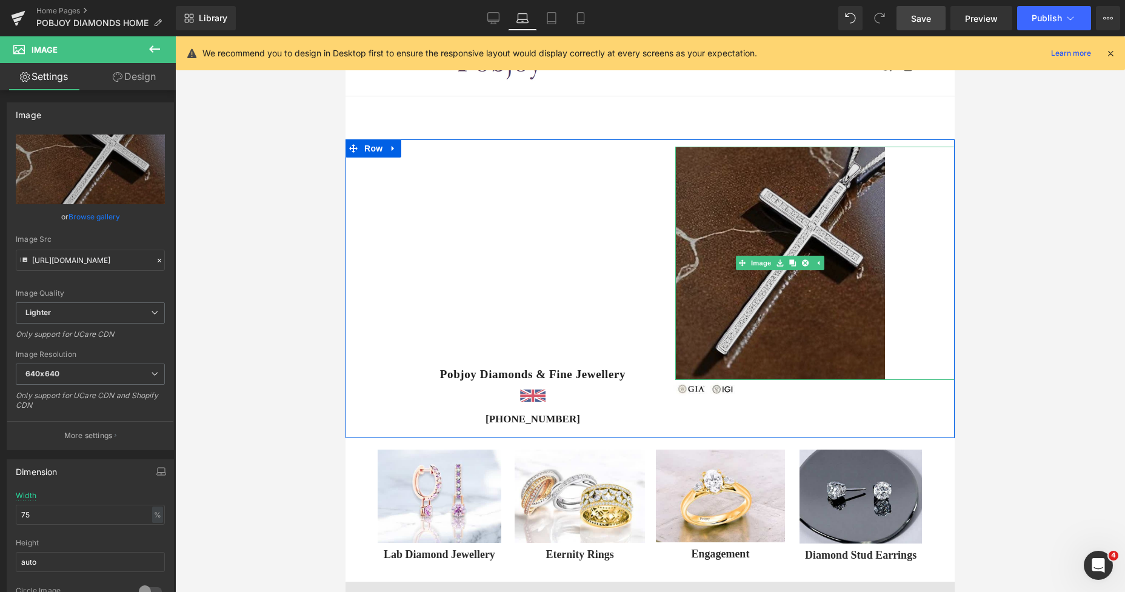
click at [742, 239] on img at bounding box center [780, 263] width 210 height 233
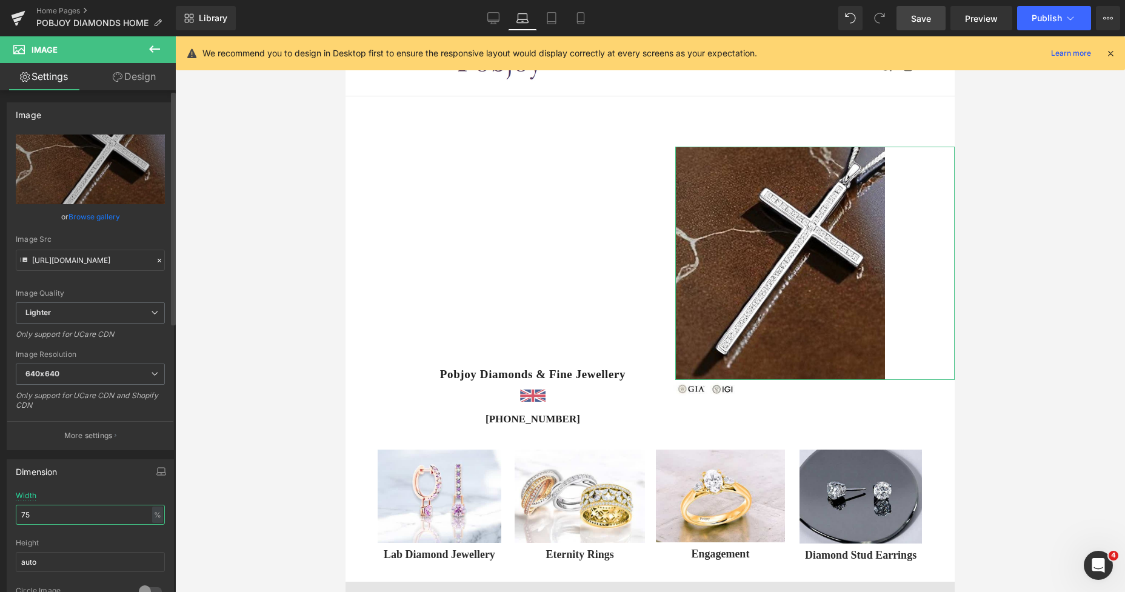
drag, startPoint x: 33, startPoint y: 515, endPoint x: 0, endPoint y: 520, distance: 33.6
click at [0, 520] on div "Dimension 75% Width 75 % % px auto Height auto 0 Circle Image" at bounding box center [90, 532] width 181 height 163
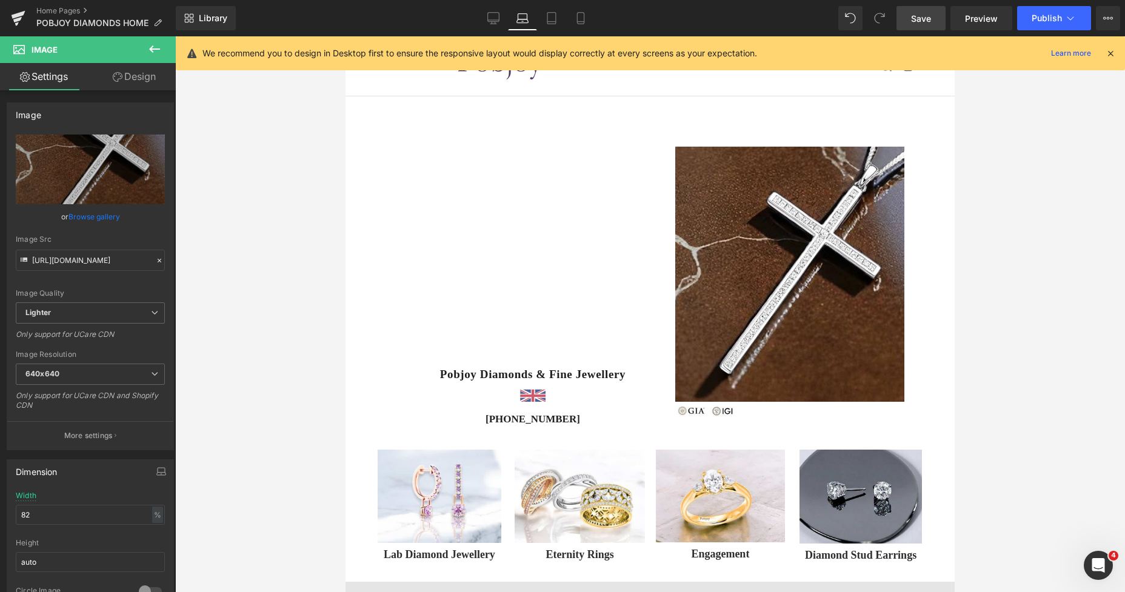
click at [923, 14] on span "Save" at bounding box center [921, 18] width 20 height 13
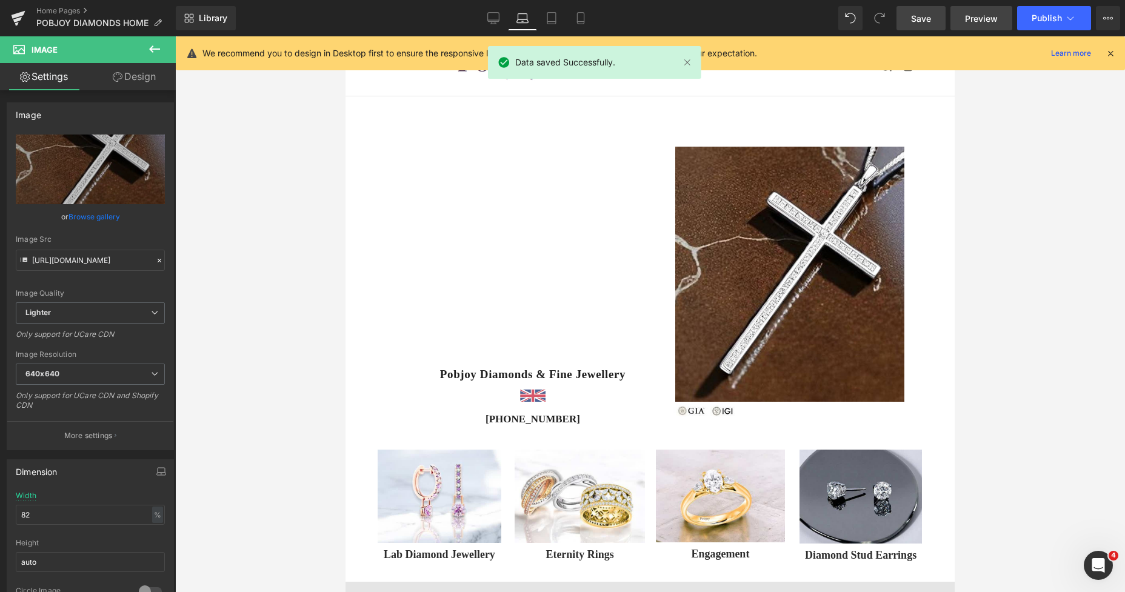
click at [979, 19] on span "Preview" at bounding box center [981, 18] width 33 height 13
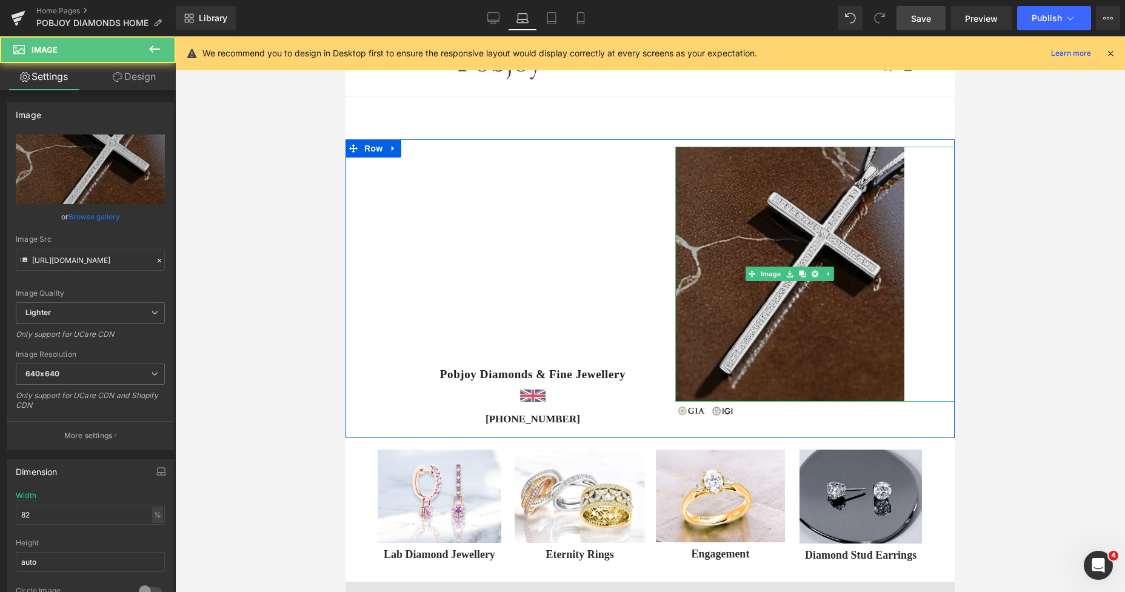
click at [707, 169] on img at bounding box center [789, 274] width 229 height 255
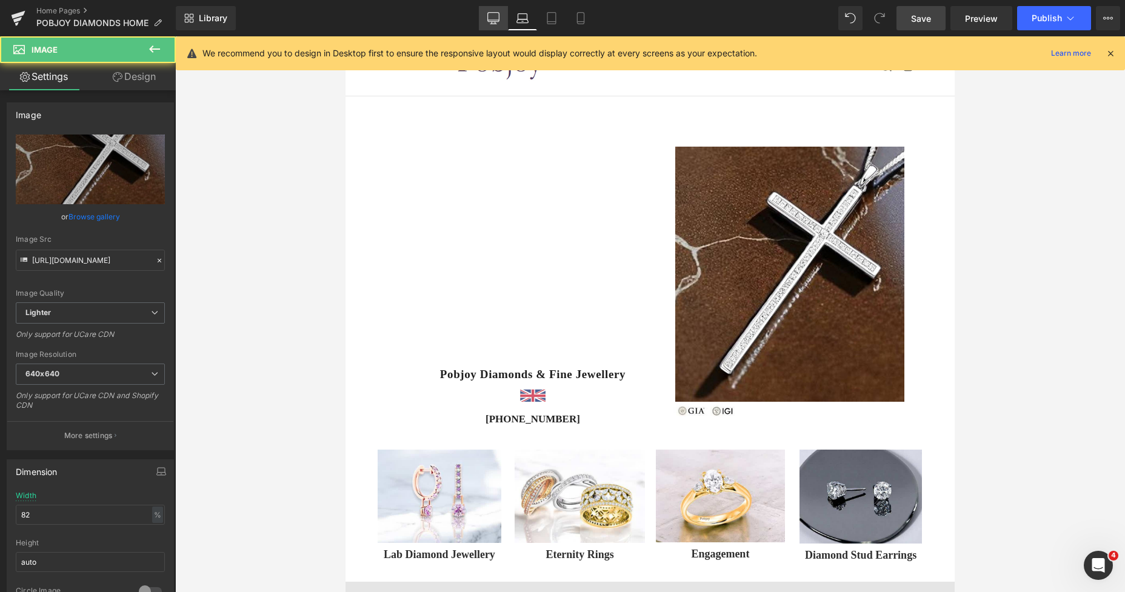
click at [502, 25] on link "Desktop" at bounding box center [493, 18] width 29 height 24
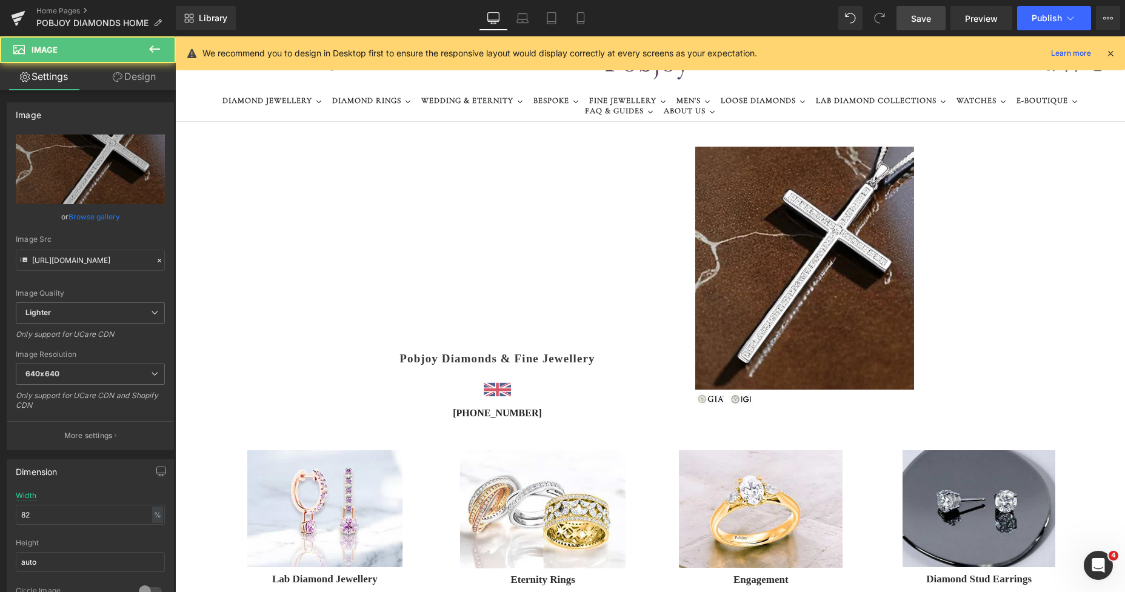
type input "56"
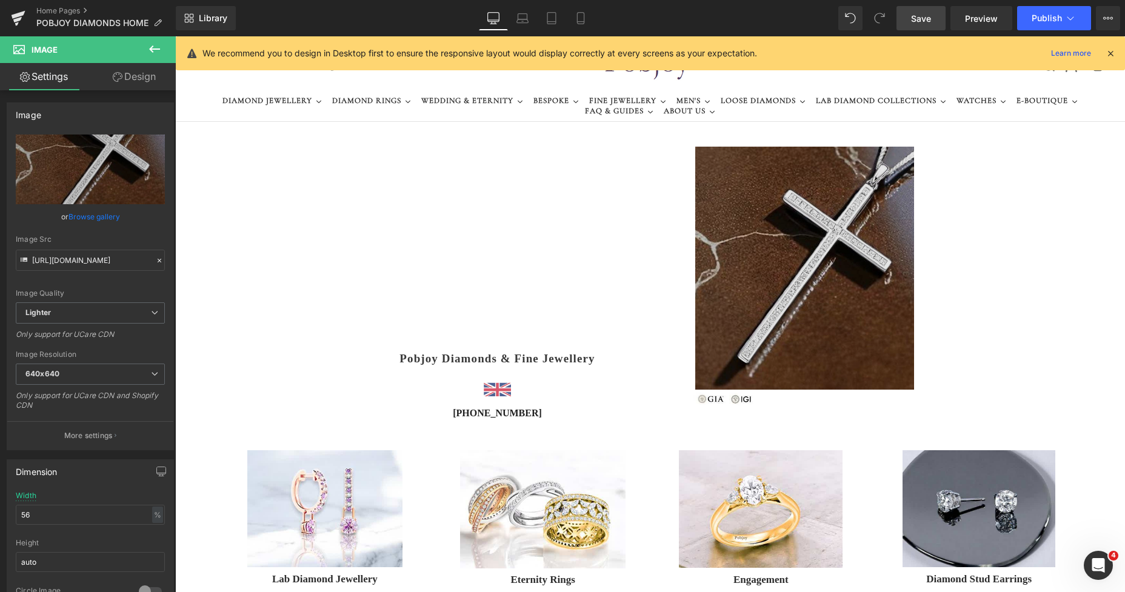
click at [713, 182] on img at bounding box center [804, 268] width 219 height 243
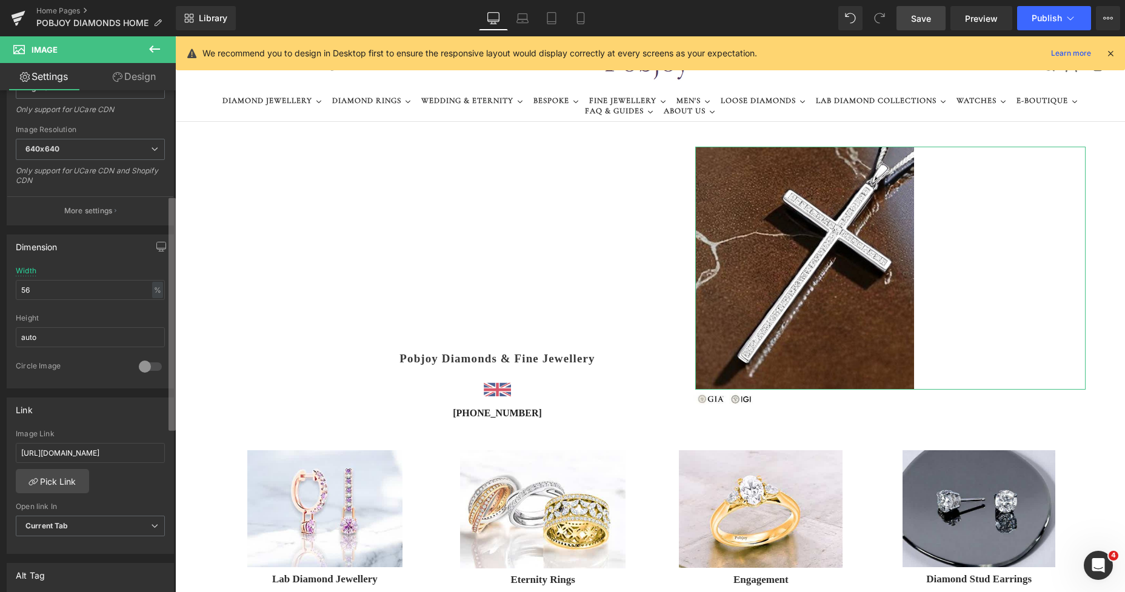
scroll to position [348, 0]
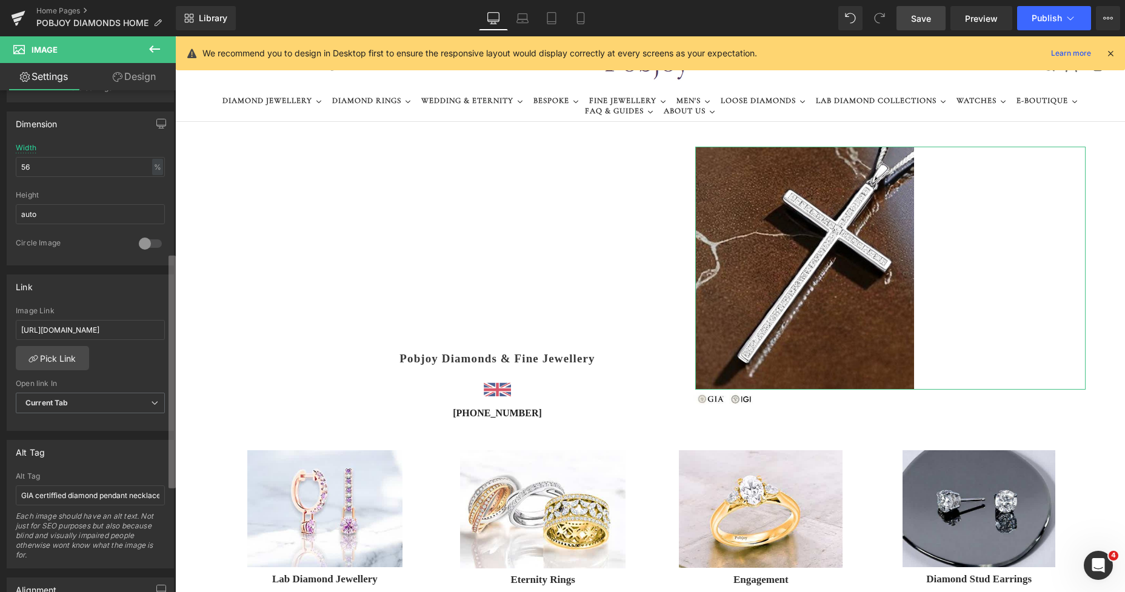
click at [154, 420] on div "Image [URL][DOMAIN_NAME] Replace Image Upload image or Browse gallery Image Src…" at bounding box center [88, 344] width 176 height 508
drag, startPoint x: 18, startPoint y: 328, endPoint x: 173, endPoint y: 335, distance: 155.4
click at [173, 335] on div "Image [URL][DOMAIN_NAME] Replace Image Upload image or Browse gallery Image Src…" at bounding box center [88, 344] width 176 height 508
paste input "crosses"
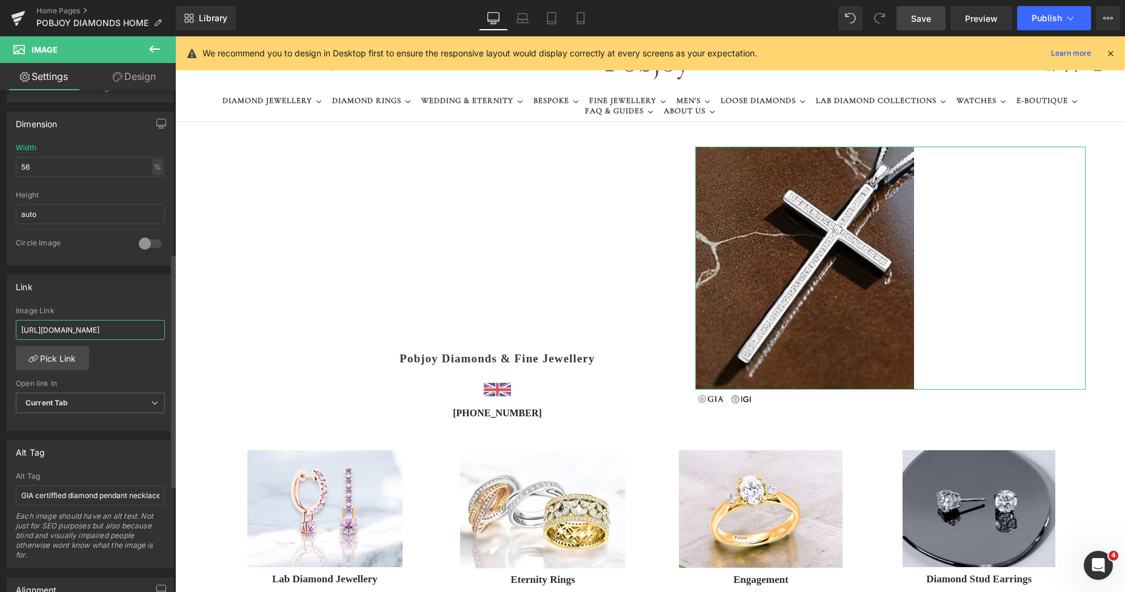
scroll to position [0, 231]
type input "[URL][DOMAIN_NAME]"
click at [919, 19] on span "Save" at bounding box center [921, 18] width 20 height 13
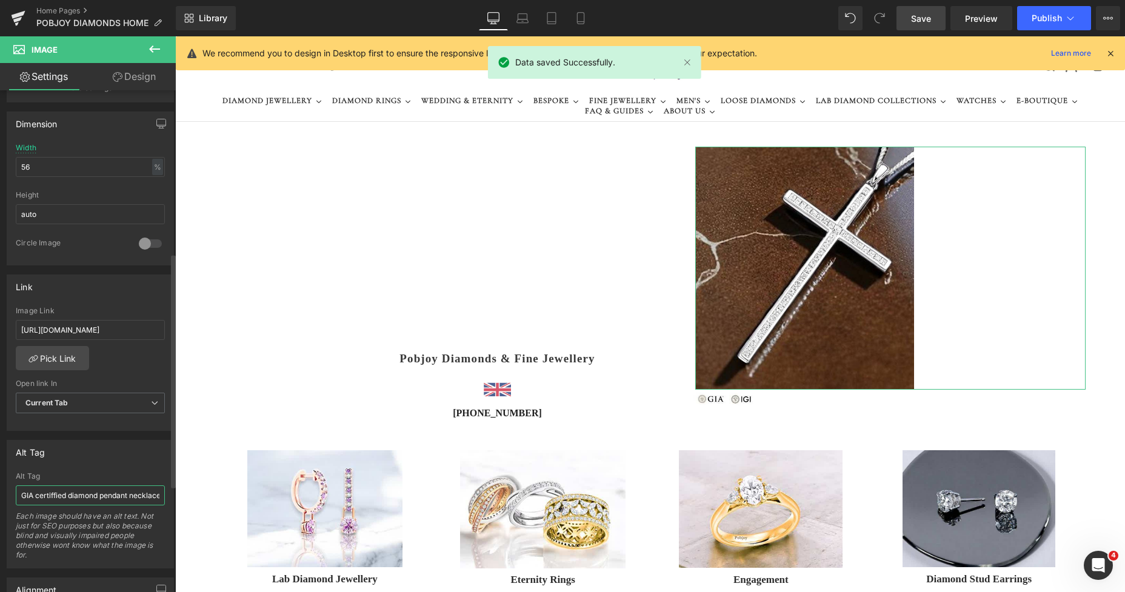
scroll to position [0, 71]
drag, startPoint x: 75, startPoint y: 497, endPoint x: 157, endPoint y: 497, distance: 82.5
click at [157, 497] on input "GIA certiffied diamond pendant necklace. Pobjoy Diamonds" at bounding box center [90, 496] width 149 height 20
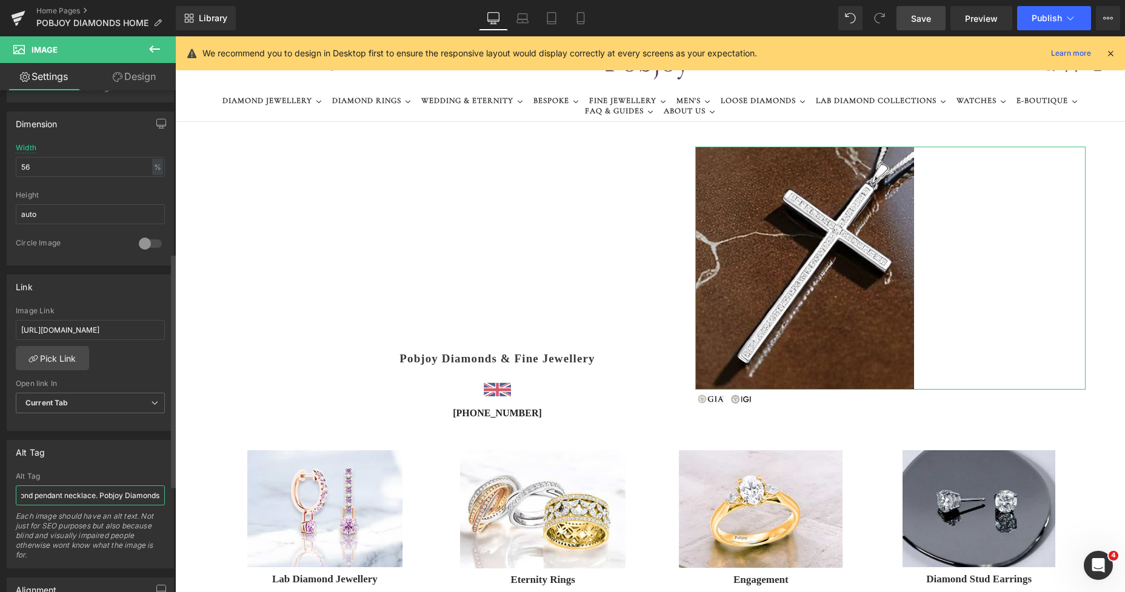
click at [104, 494] on input "GIA certiffied diamond pendant necklace. Pobjoy Diamonds" at bounding box center [90, 496] width 149 height 20
click at [90, 497] on input "GIA certiffied diamond pendant necklace. Pobjoy Diamonds" at bounding box center [90, 496] width 149 height 20
type input "GIA certiffied diamond pendant necklaces. Pobjoy Diamonds"
click at [914, 19] on span "Save" at bounding box center [921, 18] width 20 height 13
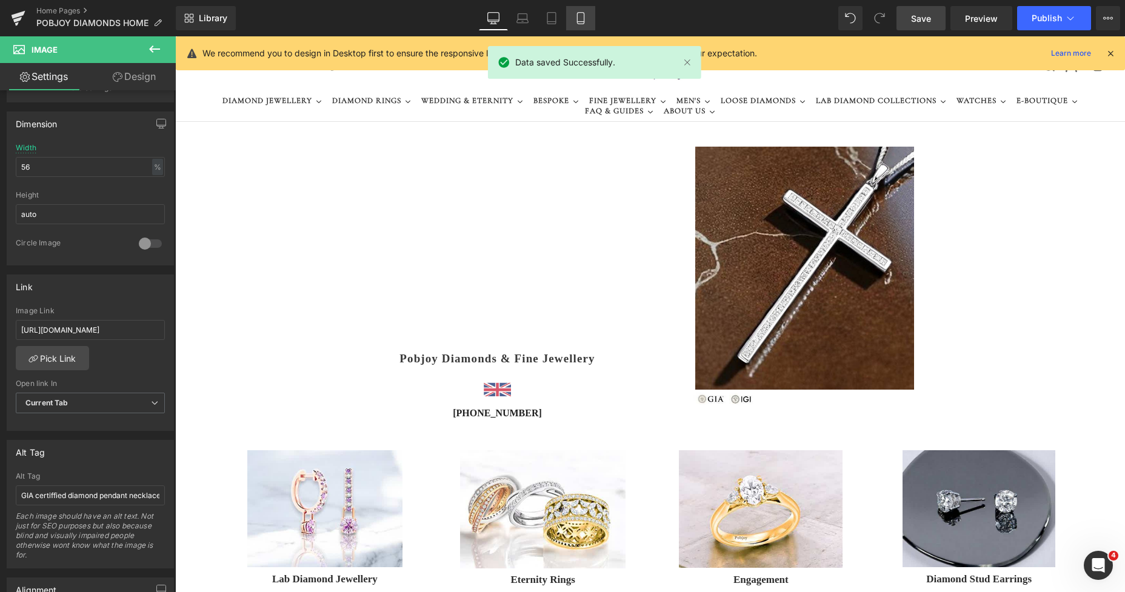
click at [583, 18] on icon at bounding box center [581, 18] width 12 height 12
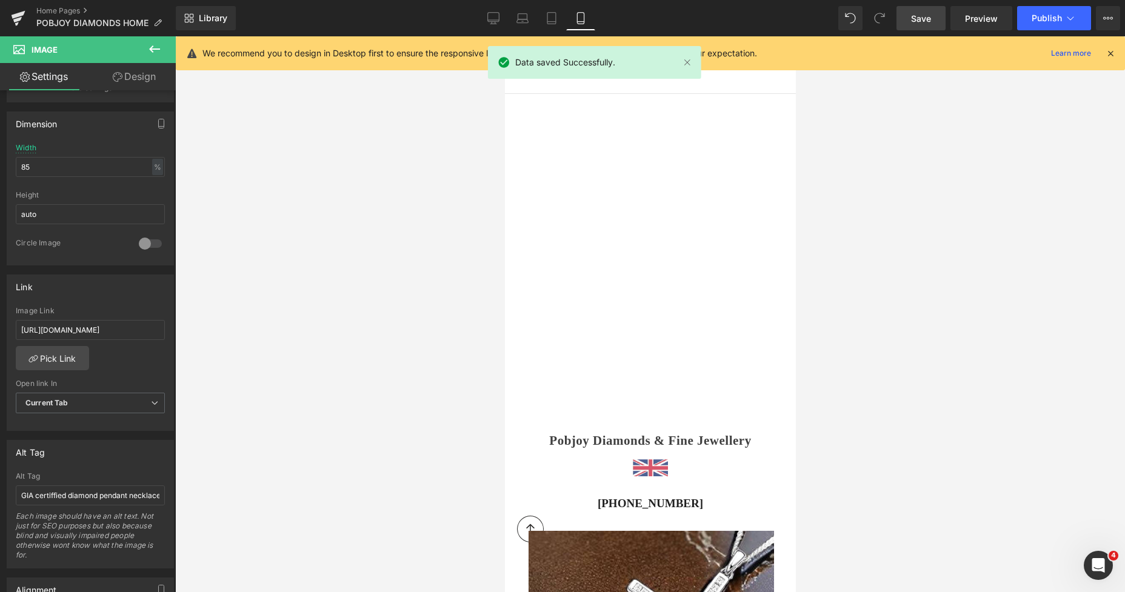
scroll to position [381, 0]
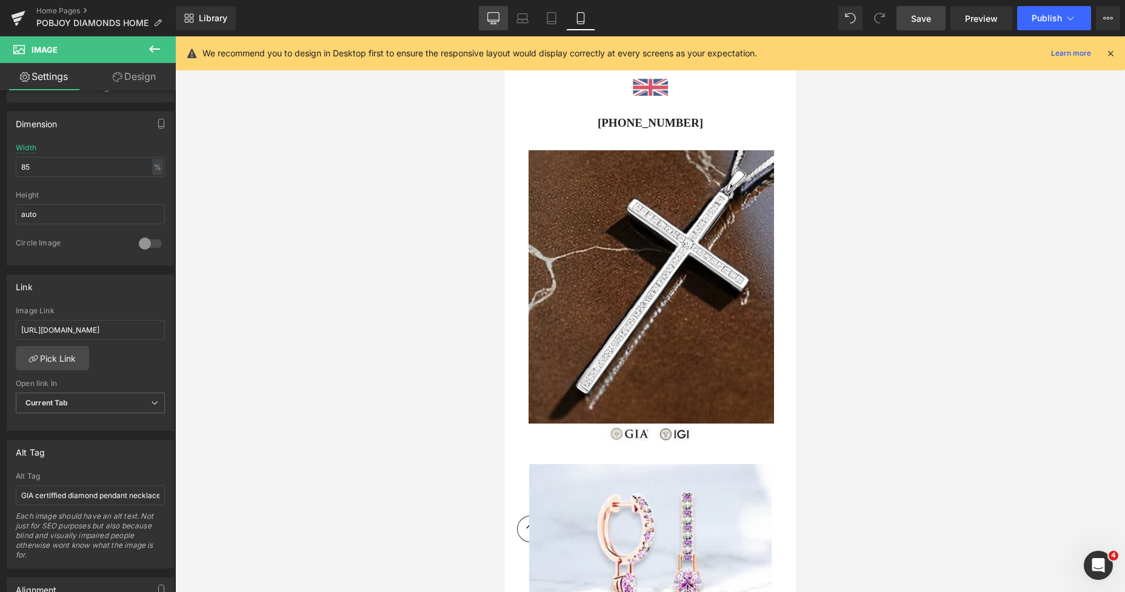
click at [497, 17] on icon at bounding box center [494, 18] width 12 height 12
type input "56"
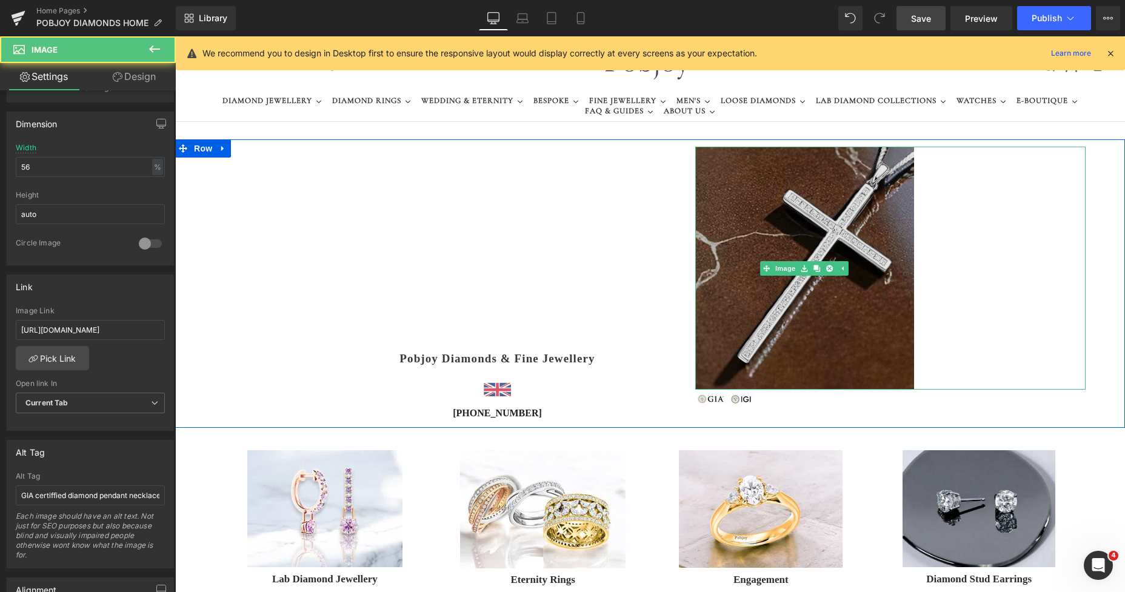
click at [719, 215] on img at bounding box center [804, 268] width 219 height 243
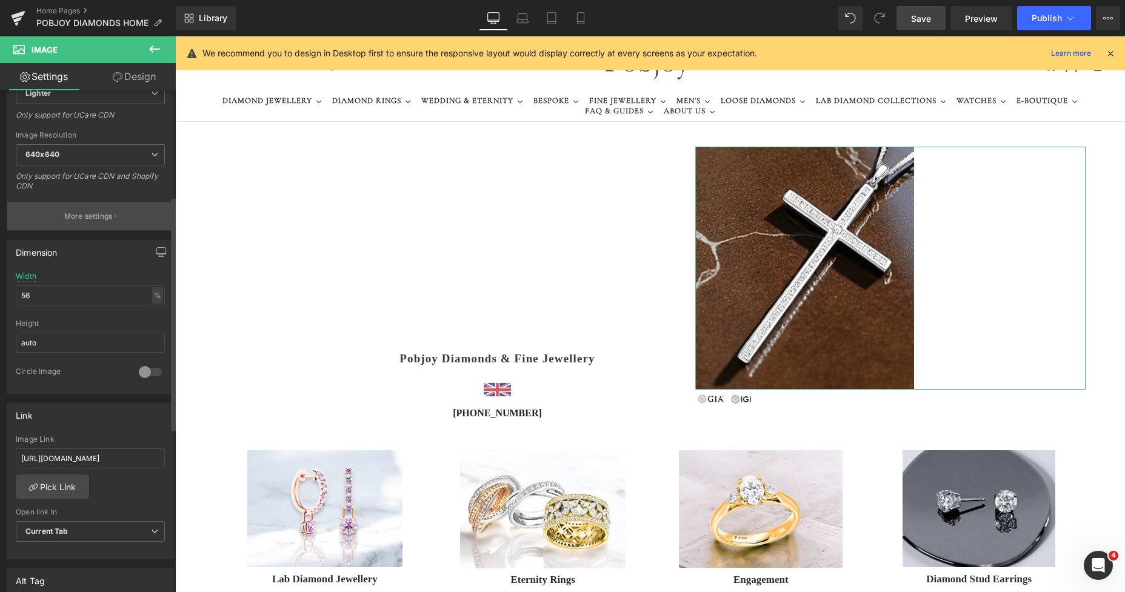
scroll to position [214, 0]
click at [119, 220] on button "More settings" at bounding box center [90, 221] width 166 height 28
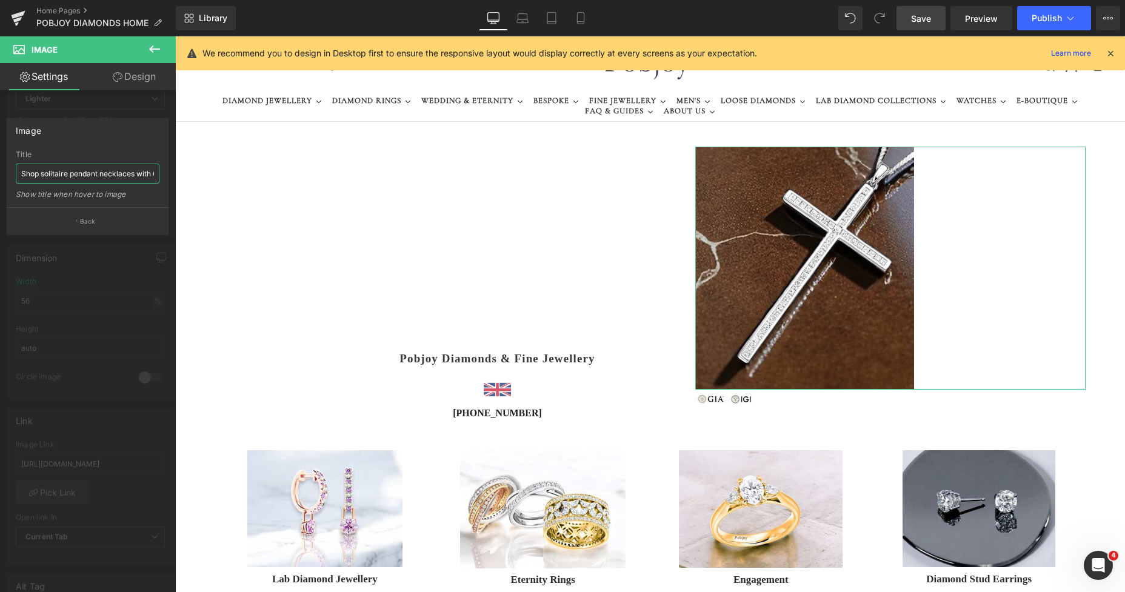
drag, startPoint x: 70, startPoint y: 173, endPoint x: 41, endPoint y: 178, distance: 29.0
click at [41, 178] on input "Shop solitaire pendant necklaces with GIA certified diamonds" at bounding box center [88, 174] width 144 height 20
click at [106, 175] on input "Shop diamond pendant necklaces with GIA certified diamonds" at bounding box center [88, 174] width 144 height 20
drag, startPoint x: 128, startPoint y: 176, endPoint x: 159, endPoint y: 180, distance: 31.1
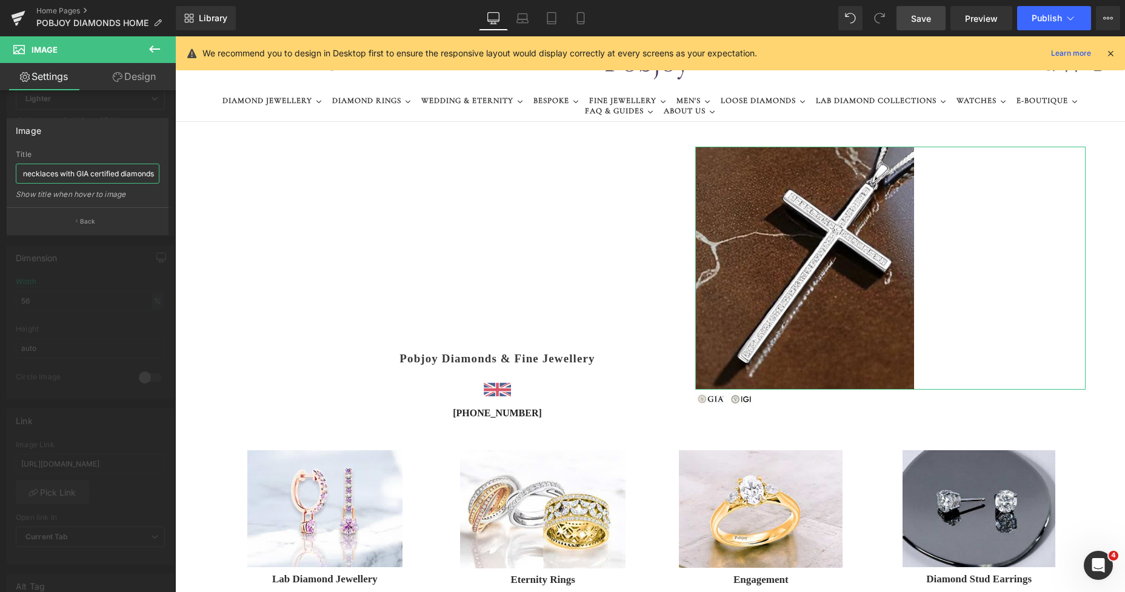
click at [159, 180] on input "Shop diamond pendant necklaces with GIA certified diamonds" at bounding box center [88, 174] width 144 height 20
click at [128, 173] on input "Shop diamond pendant necklaces with GIA certified diamonds" at bounding box center [88, 174] width 144 height 20
drag, startPoint x: 59, startPoint y: 169, endPoint x: 159, endPoint y: 174, distance: 100.2
click at [159, 174] on input "Shop diamond pendant necklaces with GIA certified diamonds" at bounding box center [88, 174] width 144 height 20
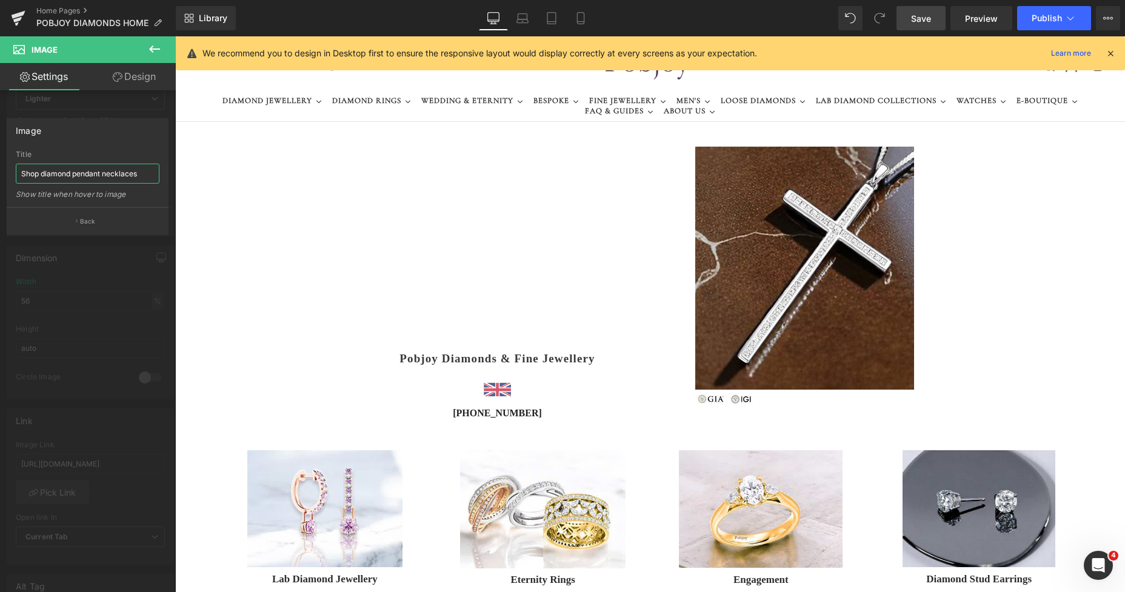
type input "Shop diamond pendant necklaces"
click at [931, 16] on span "Save" at bounding box center [921, 18] width 20 height 13
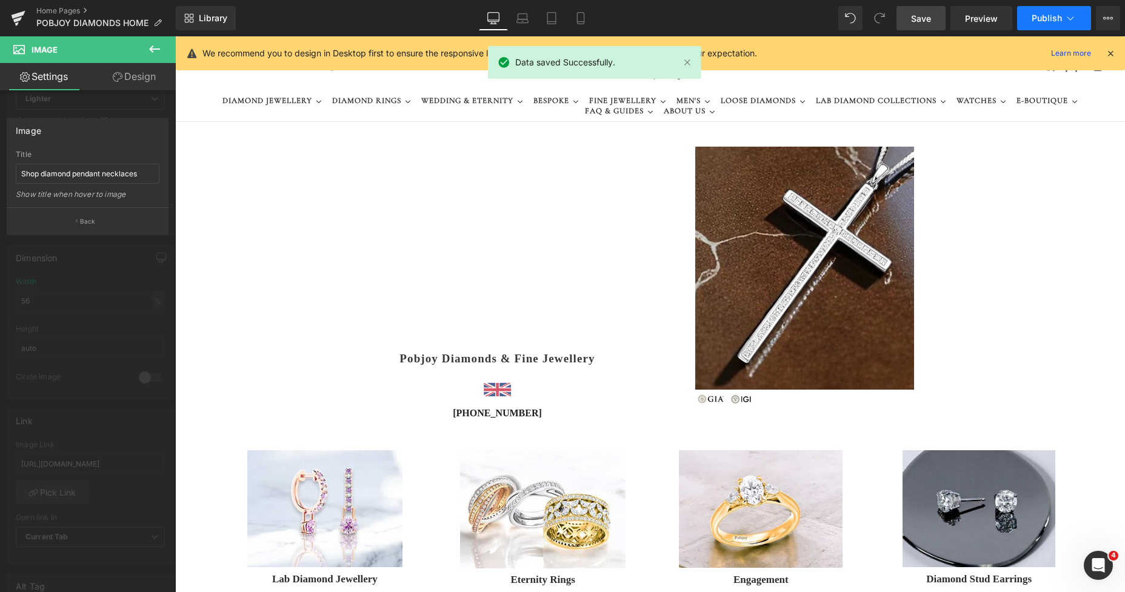
click at [1008, 21] on span "Publish" at bounding box center [1047, 18] width 30 height 10
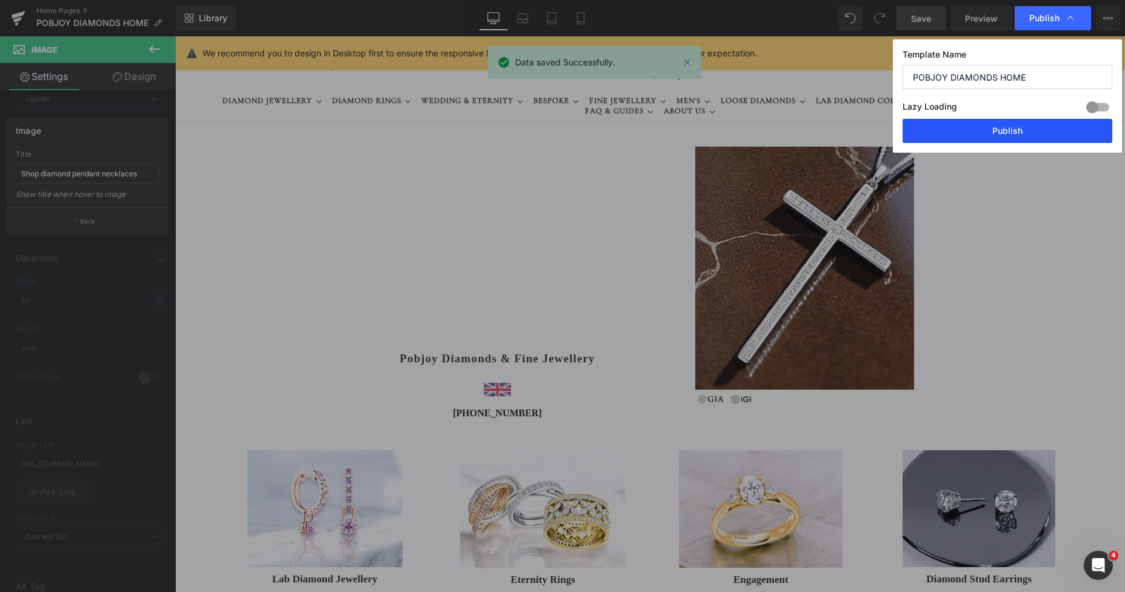
click at [996, 124] on button "Publish" at bounding box center [1008, 131] width 210 height 24
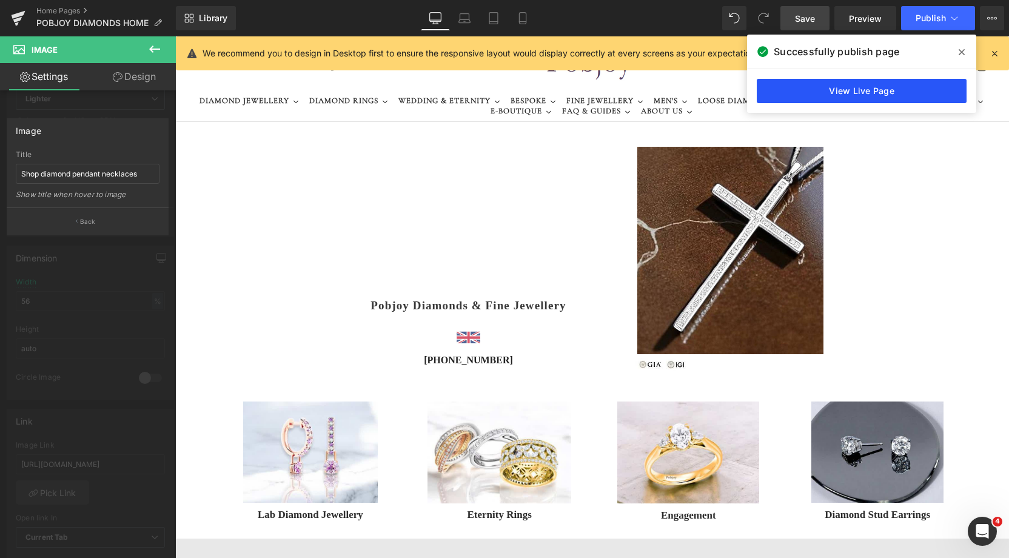
click at [826, 93] on link "View Live Page" at bounding box center [862, 91] width 210 height 24
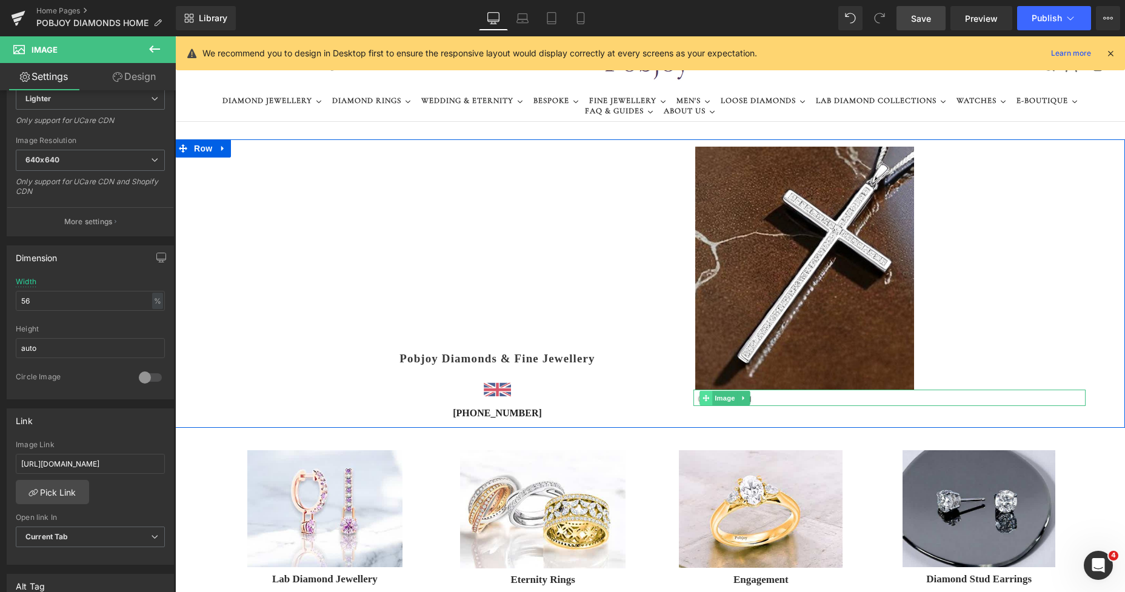
click at [700, 398] on span at bounding box center [706, 398] width 13 height 15
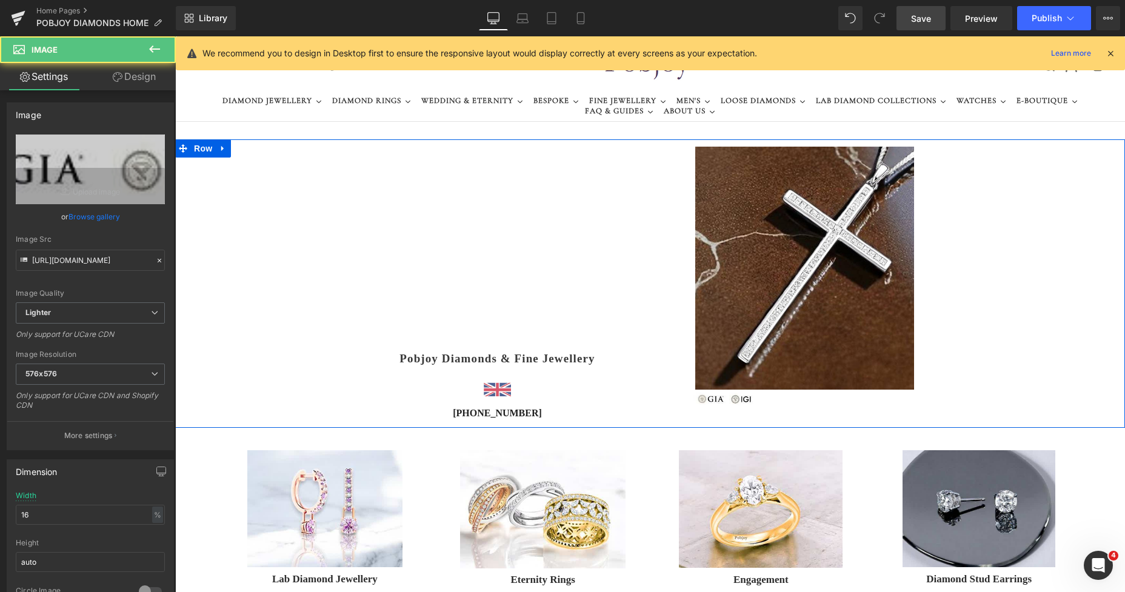
click at [150, 86] on link "Design" at bounding box center [134, 76] width 88 height 27
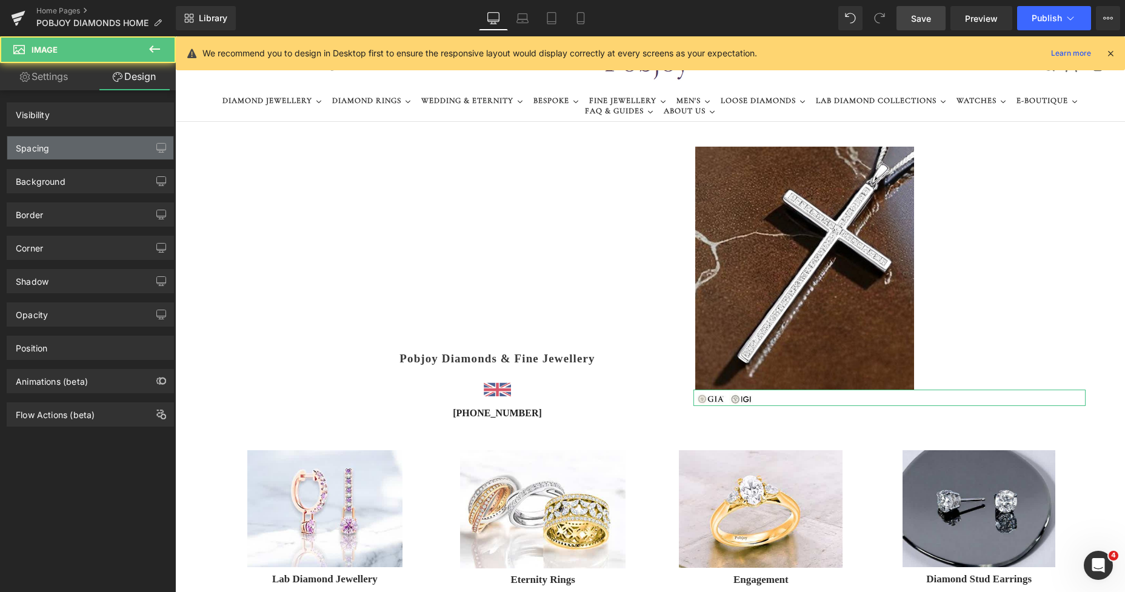
click at [73, 143] on div "Spacing" at bounding box center [90, 147] width 166 height 23
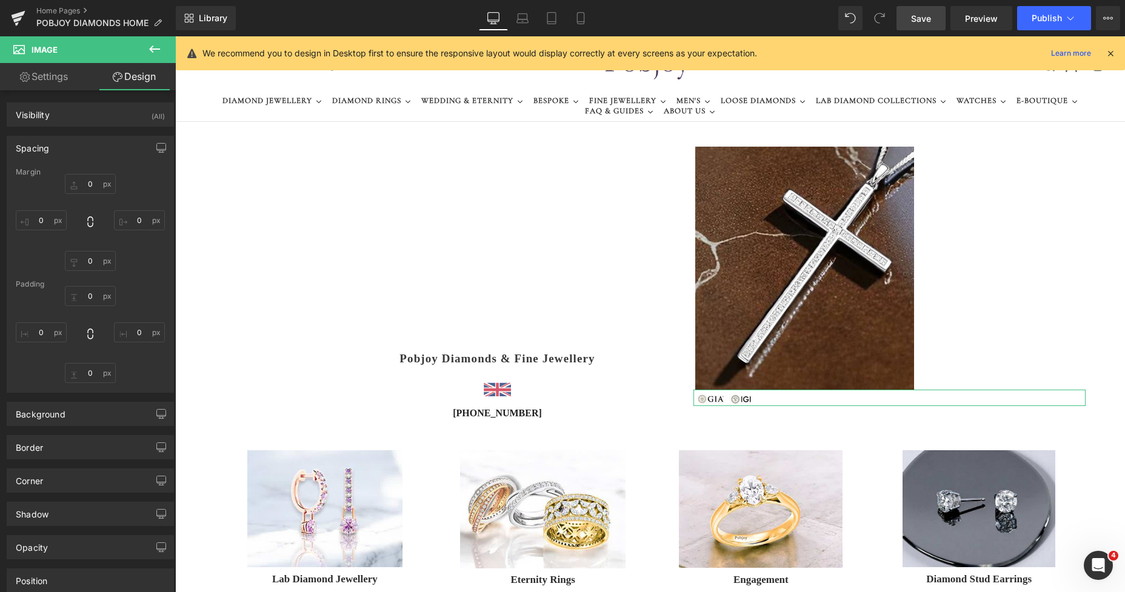
type input "0"
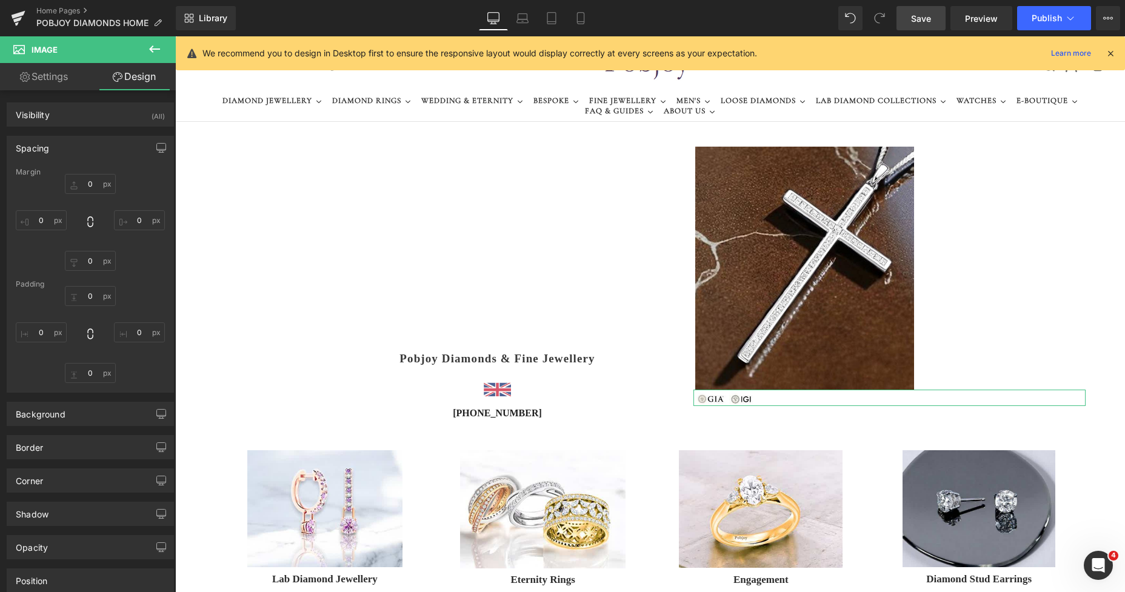
type input "0"
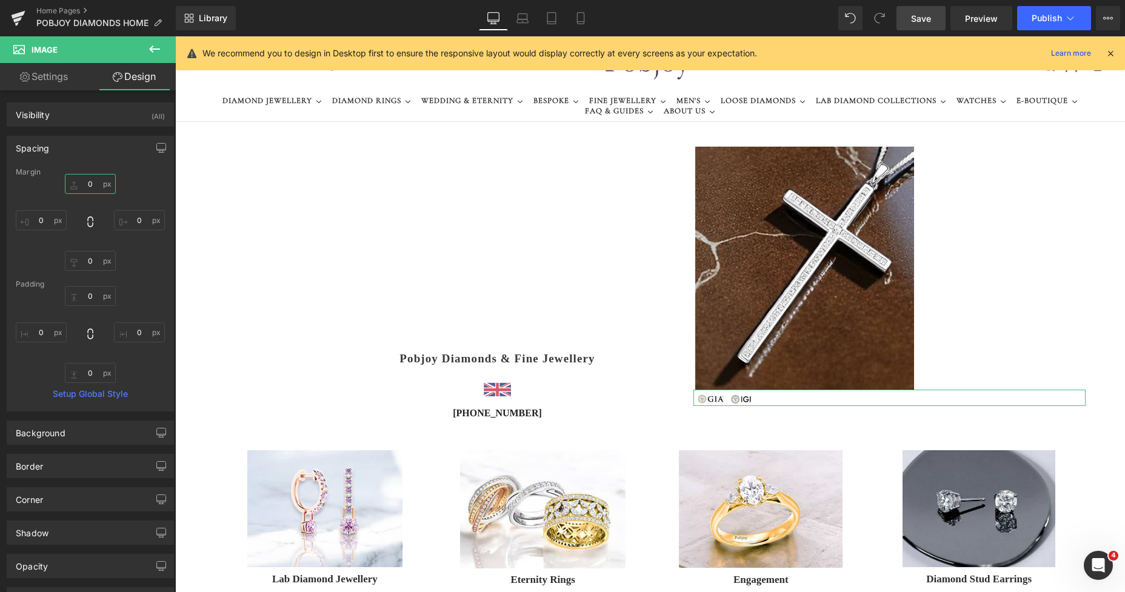
click at [82, 181] on input "0" at bounding box center [90, 184] width 51 height 20
click at [583, 19] on icon at bounding box center [581, 18] width 12 height 12
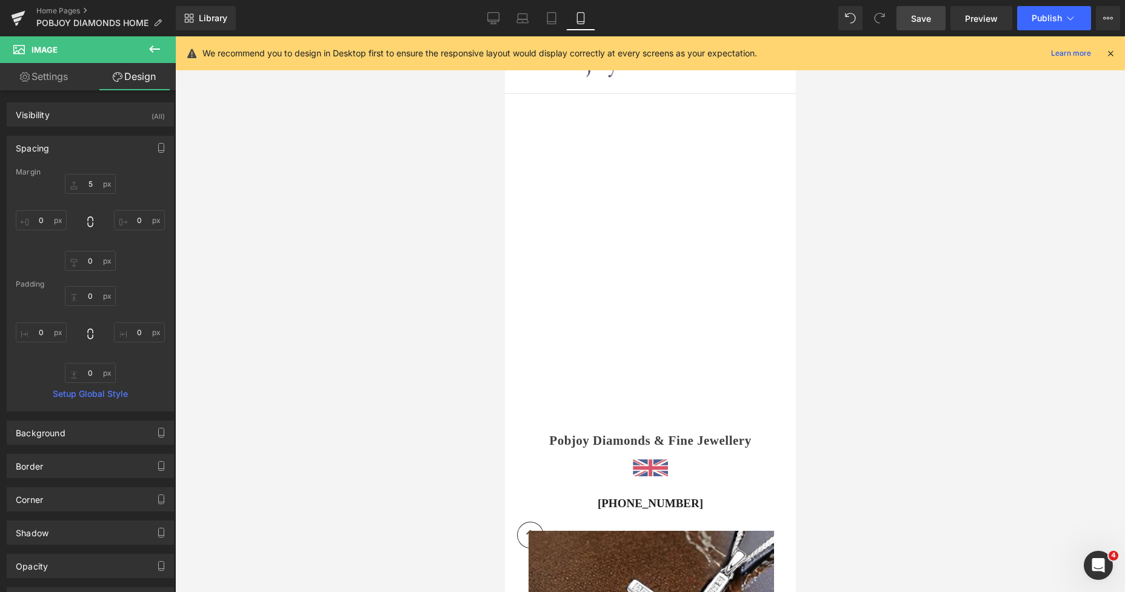
type input "5"
type input "0"
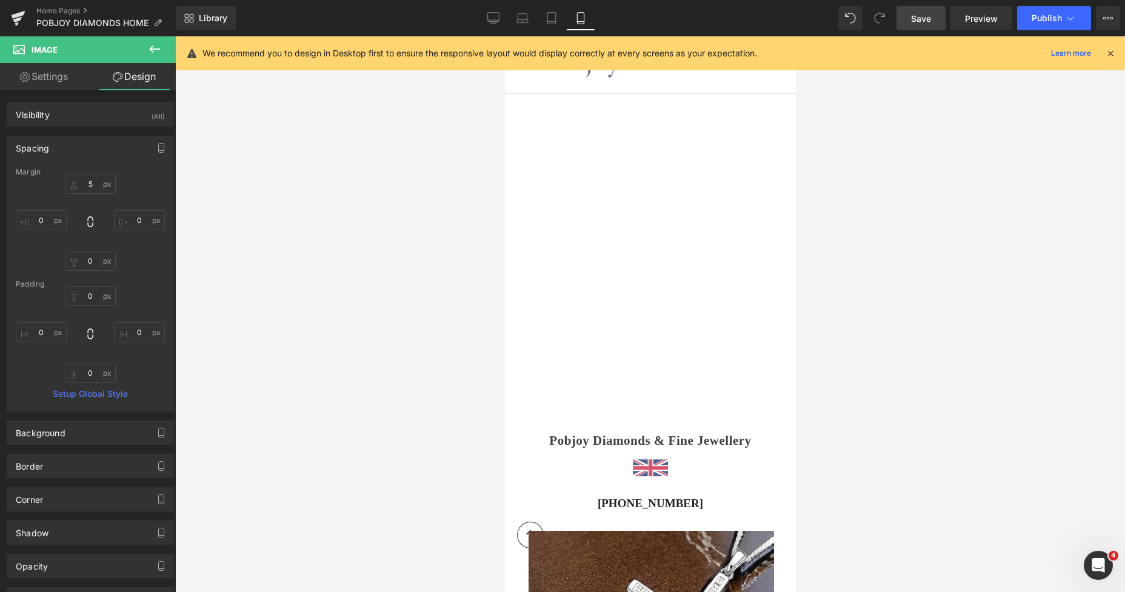
type input "0"
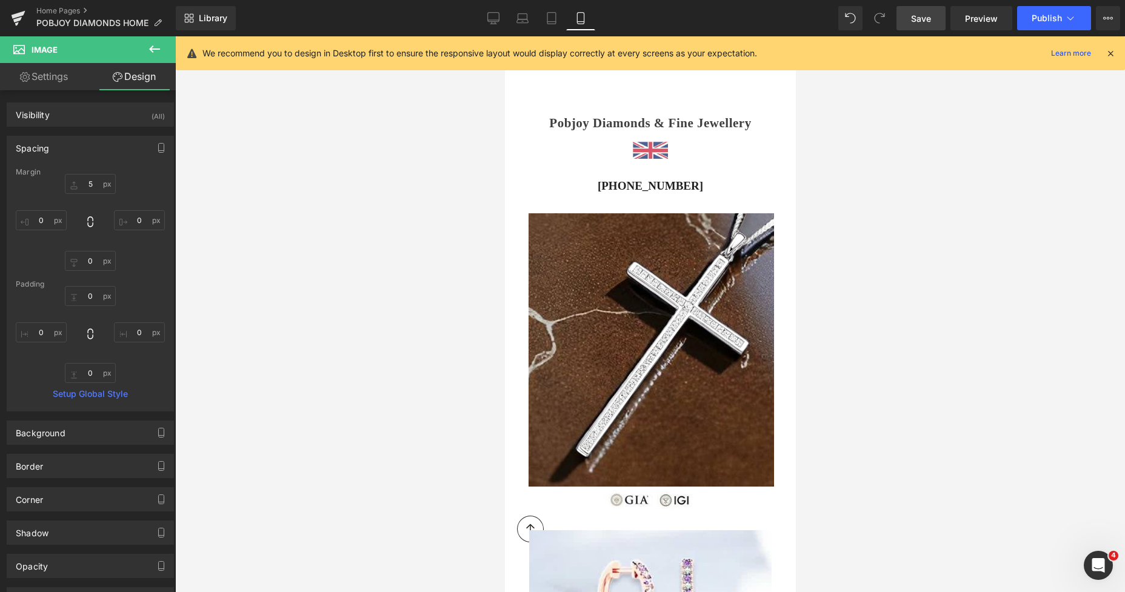
click at [914, 16] on span "Save" at bounding box center [921, 18] width 20 height 13
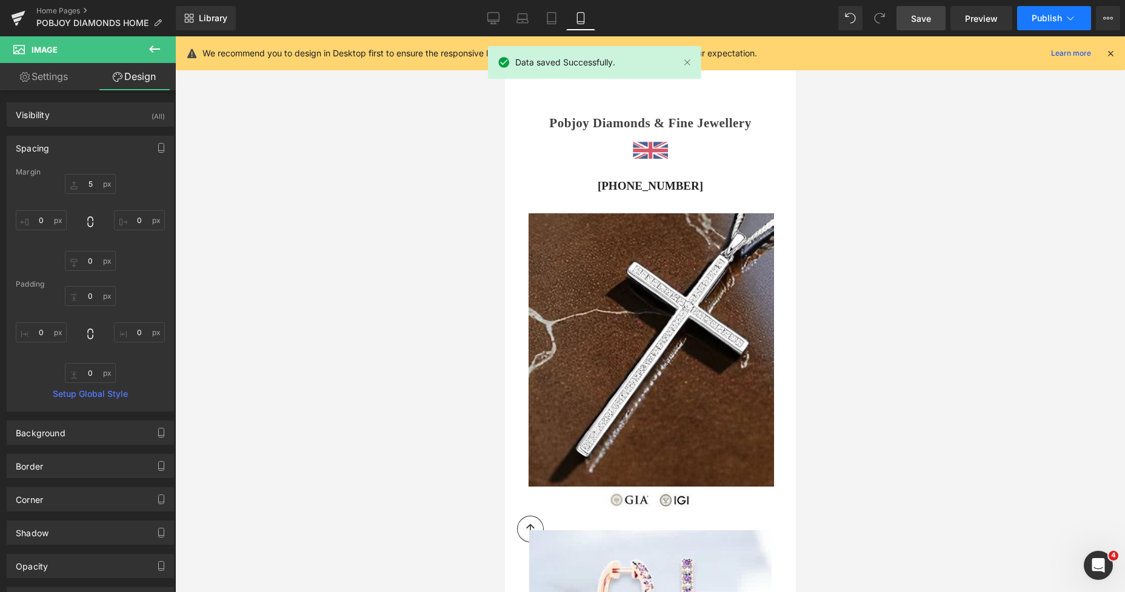
click at [1008, 15] on span "Publish" at bounding box center [1047, 18] width 30 height 10
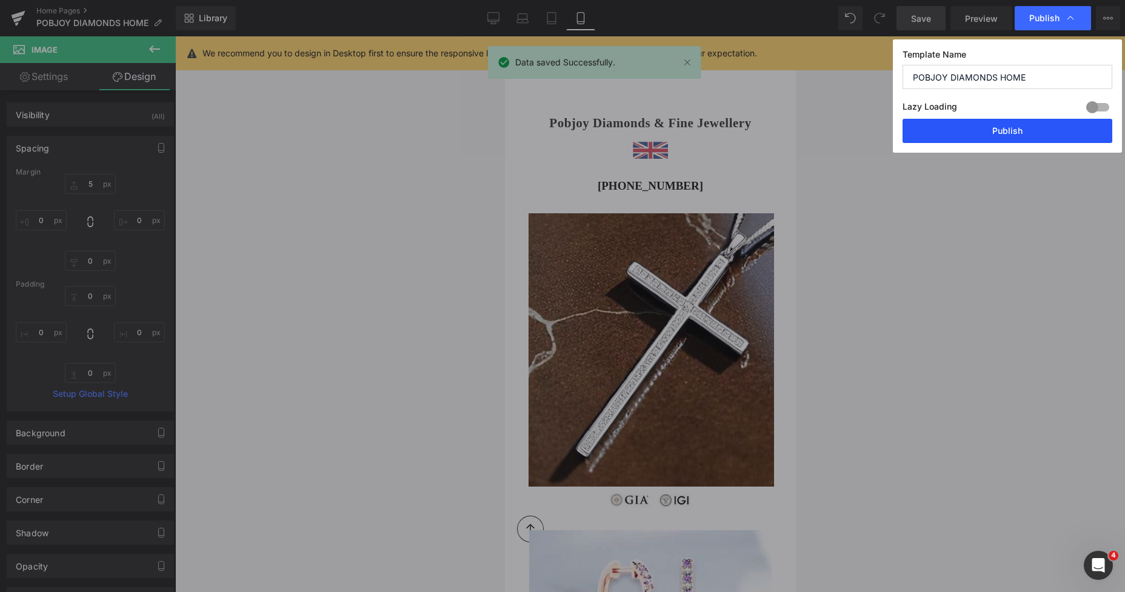
click at [993, 131] on button "Publish" at bounding box center [1008, 131] width 210 height 24
